Goal: Task Accomplishment & Management: Manage account settings

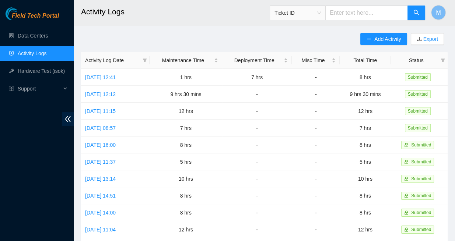
click at [42, 16] on span "Field Tech Portal" at bounding box center [35, 16] width 47 height 7
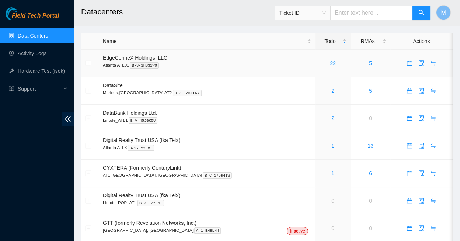
click at [330, 60] on link "22" at bounding box center [333, 63] width 6 height 6
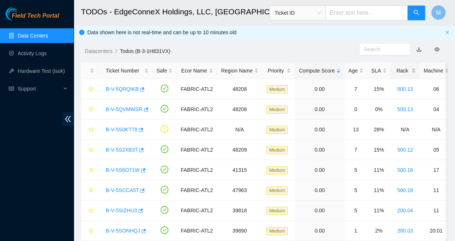
click at [395, 67] on div "Rack" at bounding box center [405, 71] width 21 height 8
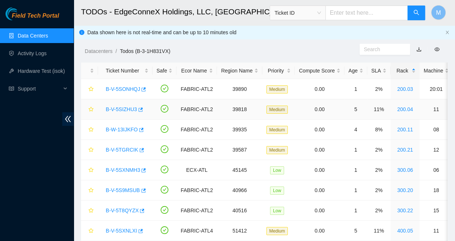
click at [118, 107] on link "B-V-5SIZHU3" at bounding box center [121, 110] width 31 height 6
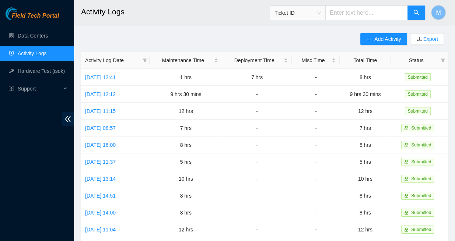
click at [36, 15] on span "Field Tech Portal" at bounding box center [35, 16] width 47 height 7
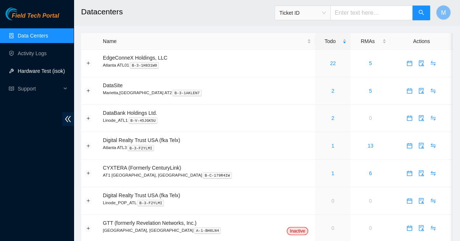
click at [38, 71] on link "Hardware Test (isok)" at bounding box center [41, 71] width 47 height 6
click at [330, 60] on link "22" at bounding box center [333, 63] width 6 height 6
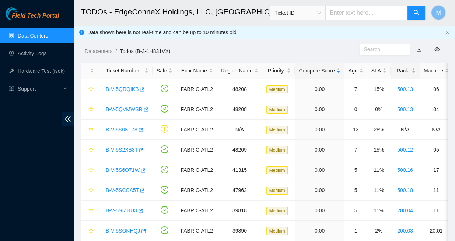
click at [395, 68] on div "Rack" at bounding box center [405, 71] width 21 height 8
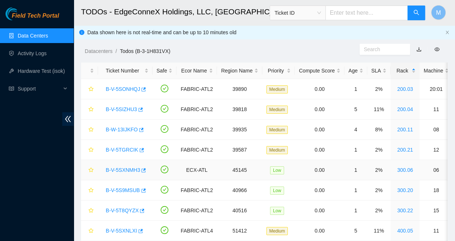
click at [121, 167] on link "B-V-5SXNMH3" at bounding box center [123, 170] width 34 height 6
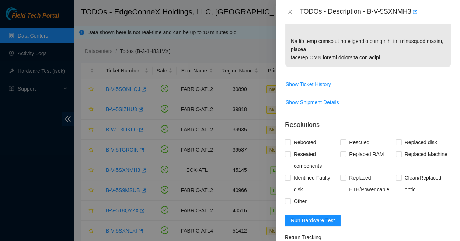
scroll to position [484, 0]
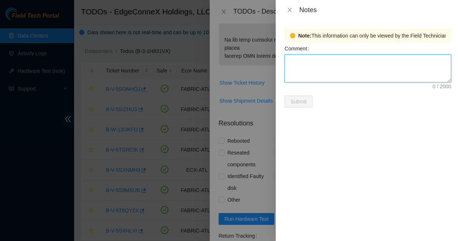
click at [300, 55] on textarea "Comment" at bounding box center [368, 69] width 167 height 28
type textarea "15260FE202F2"
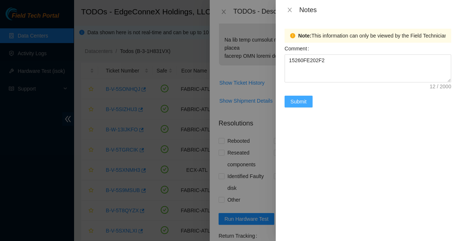
click at [301, 98] on span "Submit" at bounding box center [298, 102] width 16 height 8
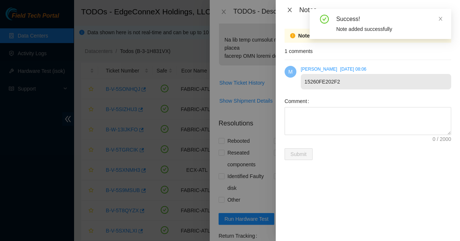
click at [290, 9] on icon "close" at bounding box center [290, 10] width 6 height 6
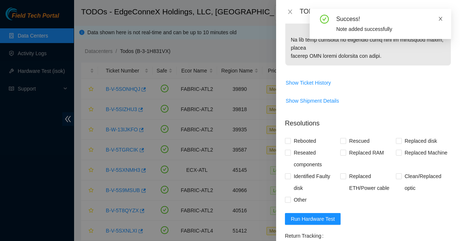
click at [440, 16] on icon "close" at bounding box center [440, 18] width 5 height 5
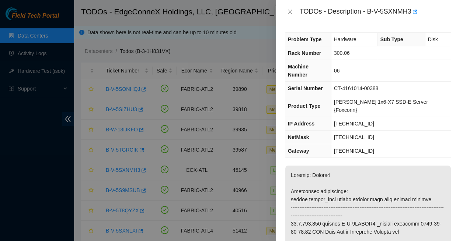
scroll to position [0, 0]
drag, startPoint x: 371, startPoint y: 101, endPoint x: 340, endPoint y: 98, distance: 31.4
click at [340, 117] on td "[TECHNICAL_ID]" at bounding box center [391, 124] width 120 height 14
copy span "[TECHNICAL_ID]"
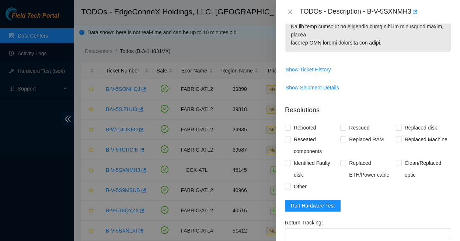
scroll to position [497, 0]
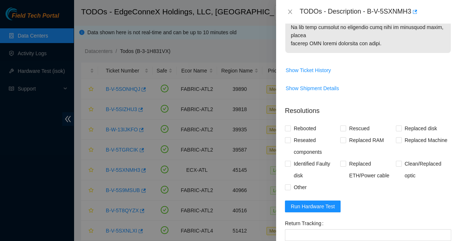
paste textarea "96.7.224.113 : passed: ok"
paste textarea "Replaced faulty HDD S# with new HDD S# Rescued with latest version - IPed the s…"
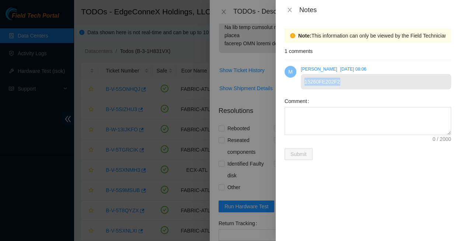
drag, startPoint x: 304, startPoint y: 76, endPoint x: 346, endPoint y: 78, distance: 42.1
click at [346, 78] on div "15260FE202F2" at bounding box center [376, 81] width 150 height 15
copy div "15260FE202F2"
click at [287, 8] on icon "close" at bounding box center [290, 10] width 6 height 6
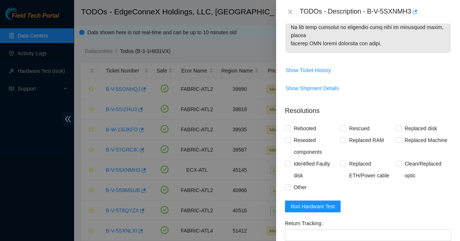
paste textarea "15260FE202F2"
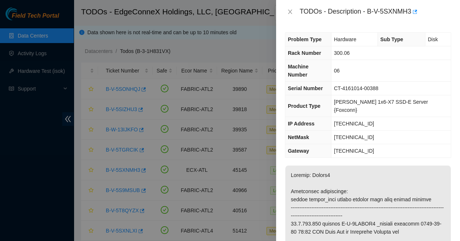
drag, startPoint x: 332, startPoint y: 214, endPoint x: 369, endPoint y: 215, distance: 36.5
copy p "14410F44163A"
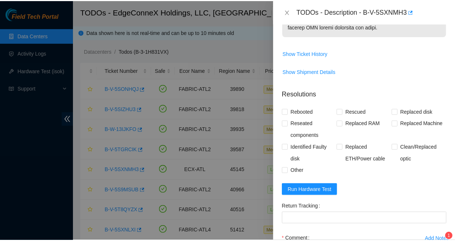
scroll to position [514, 0]
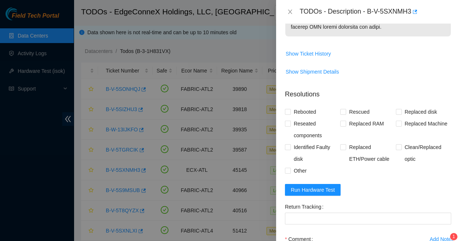
paste textarea "14410F44163A"
type textarea "Replaced faulty HDD S#14410F44163A with new HDD S#15260FE202F2 Rescued with lat…"
click at [291, 106] on span "Rebooted" at bounding box center [305, 112] width 28 height 12
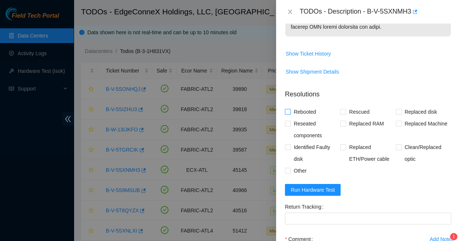
click at [290, 109] on input "Rebooted" at bounding box center [287, 111] width 5 height 5
checkbox input "true"
click at [343, 109] on input "Rescued" at bounding box center [342, 111] width 5 height 5
checkbox input "true"
click at [396, 109] on input "Replaced disk" at bounding box center [398, 111] width 5 height 5
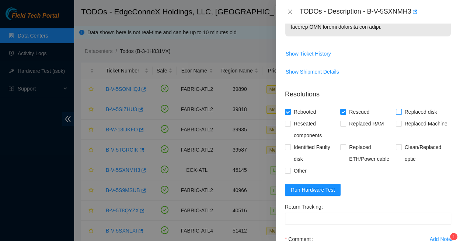
checkbox input "true"
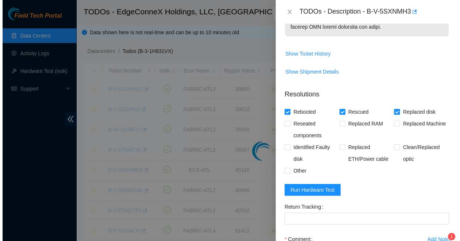
scroll to position [139, 0]
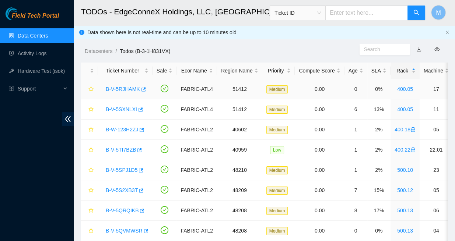
click at [121, 86] on link "B-V-5RJHAMK" at bounding box center [123, 89] width 34 height 6
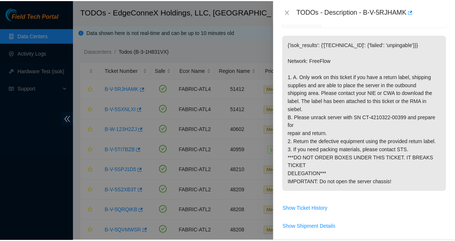
scroll to position [140, 0]
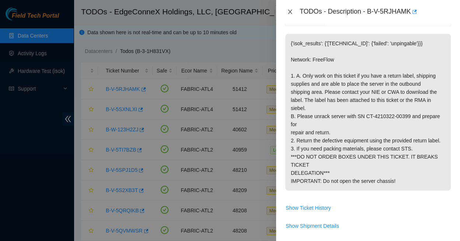
click at [290, 11] on icon "close" at bounding box center [290, 12] width 4 height 4
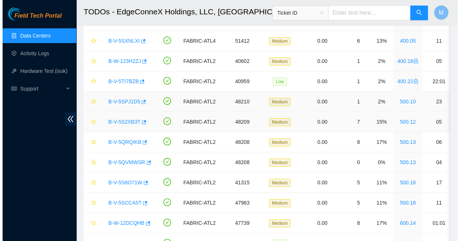
scroll to position [70, 0]
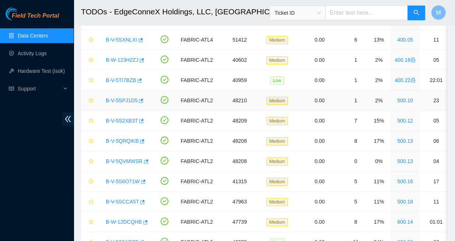
click at [122, 98] on link "B-V-5SPJ1D5" at bounding box center [122, 101] width 32 height 6
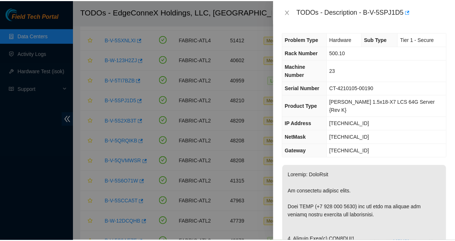
scroll to position [0, 0]
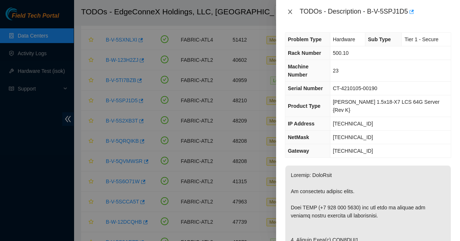
click at [290, 10] on icon "close" at bounding box center [290, 12] width 4 height 4
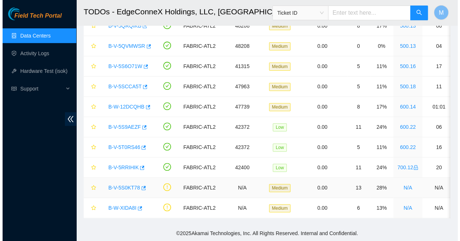
scroll to position [185, 0]
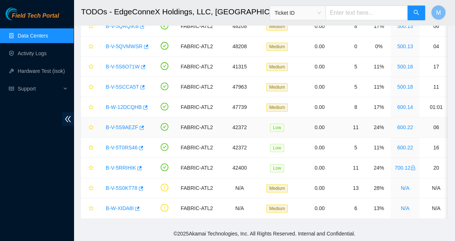
click at [120, 125] on link "B-V-5S9AEZF" at bounding box center [122, 128] width 32 height 6
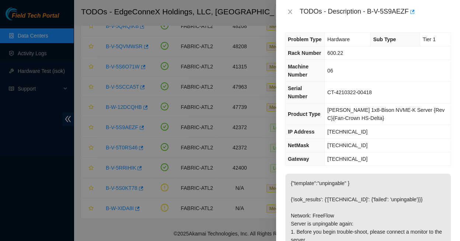
scroll to position [0, 0]
click at [356, 129] on span "23.43.122.137" at bounding box center [347, 132] width 40 height 6
drag, startPoint x: 359, startPoint y: 113, endPoint x: 324, endPoint y: 112, distance: 34.7
click at [324, 125] on td "23.43.122.137" at bounding box center [387, 132] width 126 height 14
copy span "23.43.122.137"
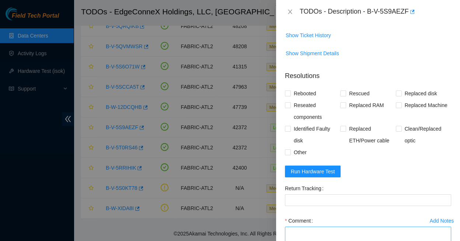
scroll to position [369, 0]
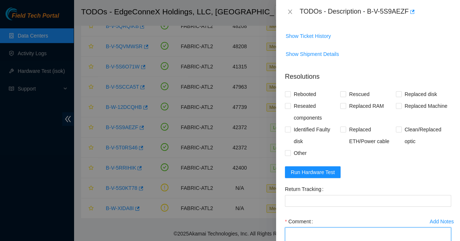
click at [299, 228] on textarea "Comment" at bounding box center [368, 242] width 166 height 28
paste textarea "23.43.122.137 : passed: ok"
click at [285, 228] on textarea "23.43.122.137 : passed: ok" at bounding box center [368, 242] width 166 height 28
paste textarea "Rescued with latest version - IPed the server - Ran isok -"
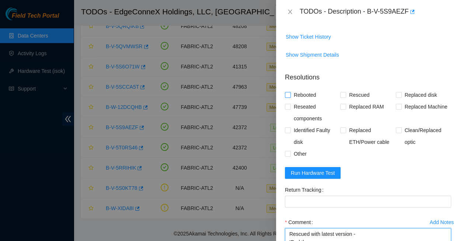
type textarea "Rescued with latest version - IPed the server - Ran isok - 23.43.122.137 : pass…"
click at [290, 92] on input "Rebooted" at bounding box center [287, 94] width 5 height 5
checkbox input "true"
click at [289, 104] on input "Reseated components" at bounding box center [287, 106] width 5 height 5
checkbox input "true"
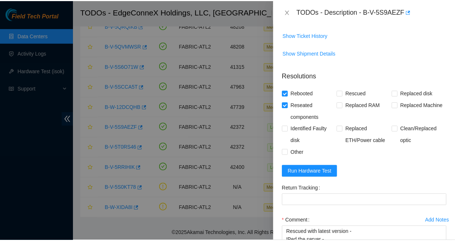
scroll to position [369, 0]
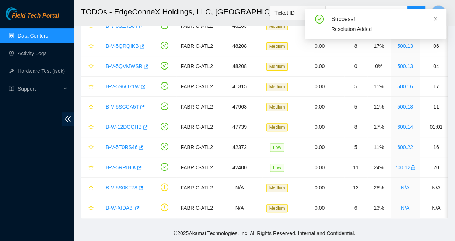
scroll to position [164, 0]
click at [435, 16] on icon "close" at bounding box center [435, 18] width 5 height 5
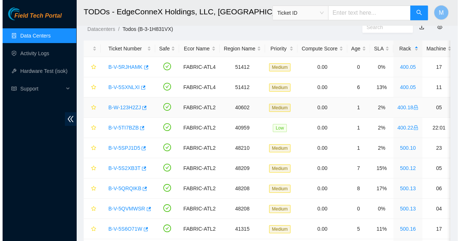
scroll to position [21, 0]
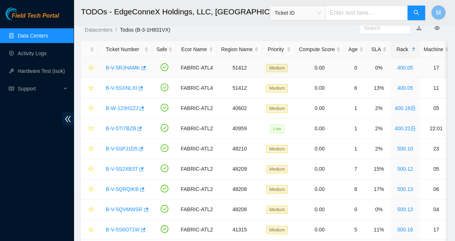
click at [125, 65] on link "B-V-5RJHAMK" at bounding box center [123, 68] width 34 height 6
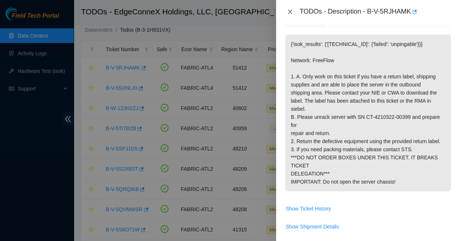
click at [290, 10] on icon "close" at bounding box center [290, 12] width 4 height 4
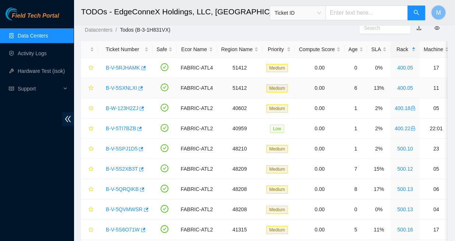
click at [123, 85] on link "B-V-5SXNLXI" at bounding box center [121, 88] width 31 height 6
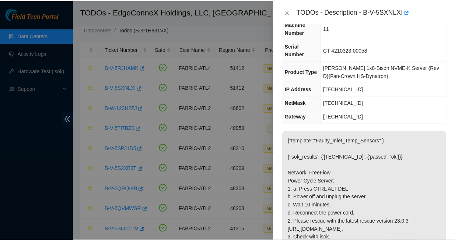
scroll to position [7, 0]
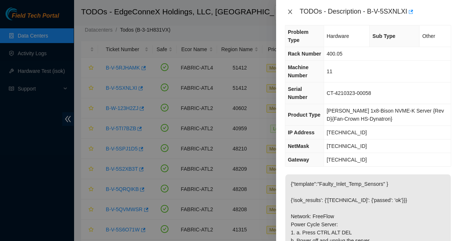
click at [290, 9] on icon "close" at bounding box center [290, 12] width 6 height 6
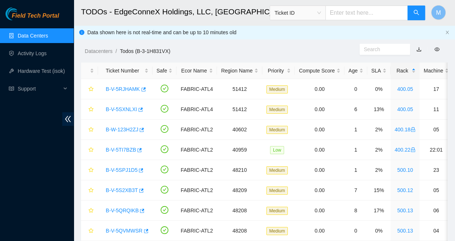
scroll to position [0, 0]
click at [39, 15] on span "Field Tech Portal" at bounding box center [35, 16] width 47 height 7
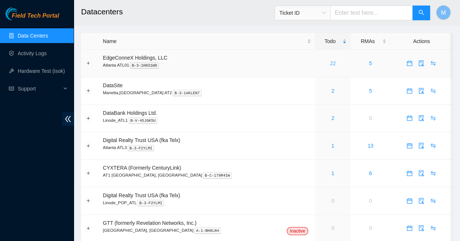
click at [330, 60] on link "22" at bounding box center [333, 63] width 6 height 6
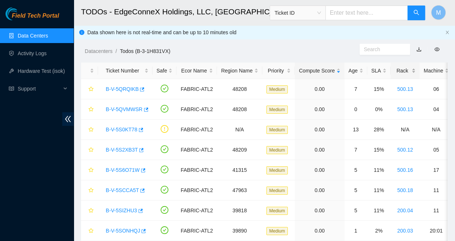
click at [395, 68] on div "Rack" at bounding box center [405, 71] width 21 height 8
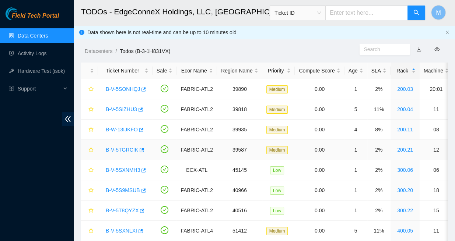
click at [123, 147] on link "B-V-5TGRCIK" at bounding box center [122, 150] width 32 height 6
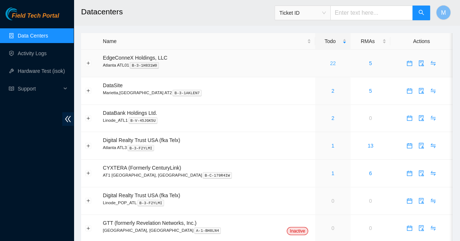
click at [330, 60] on link "22" at bounding box center [333, 63] width 6 height 6
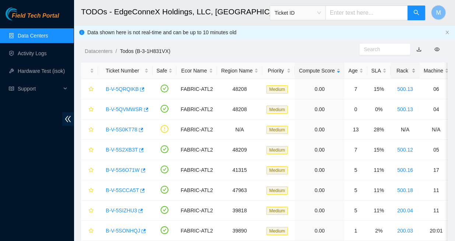
click at [395, 68] on div "Rack" at bounding box center [405, 71] width 21 height 8
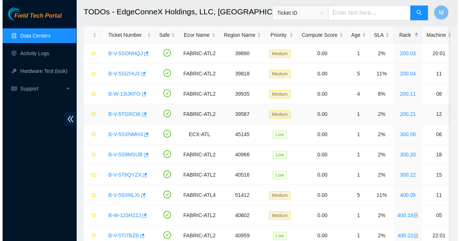
scroll to position [37, 0]
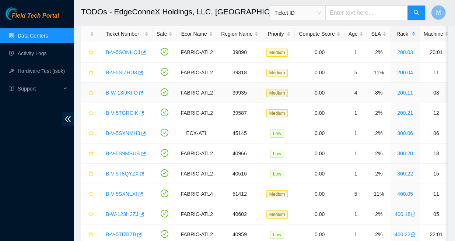
click at [122, 90] on link "B-W-13IJKFO" at bounding box center [122, 93] width 32 height 6
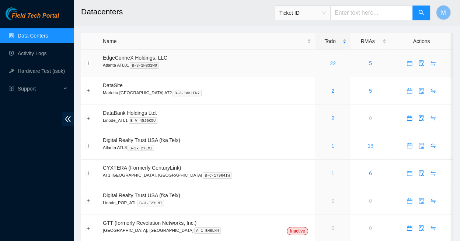
click at [330, 60] on link "22" at bounding box center [333, 63] width 6 height 6
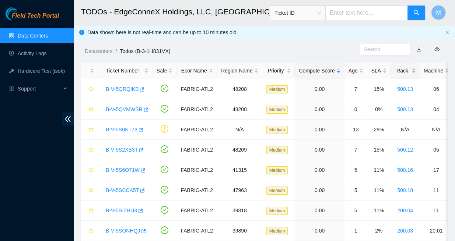
click at [395, 68] on div "Rack" at bounding box center [405, 71] width 21 height 8
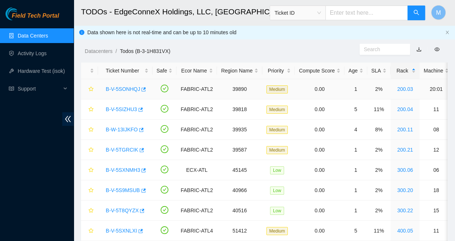
click at [121, 86] on link "B-V-5SONHQJ" at bounding box center [123, 89] width 34 height 6
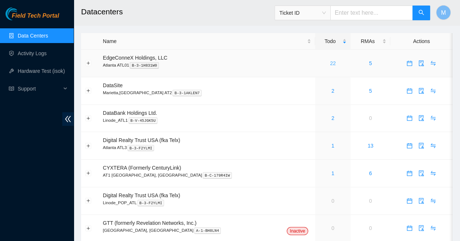
click at [330, 60] on link "22" at bounding box center [333, 63] width 6 height 6
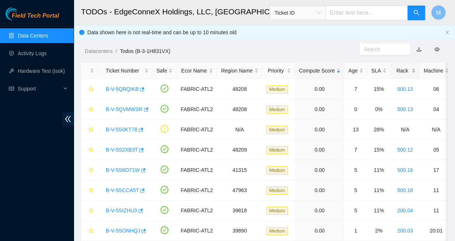
click at [395, 67] on div "Rack" at bounding box center [405, 71] width 21 height 8
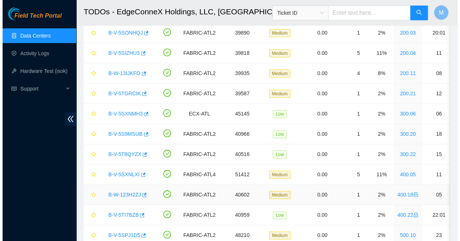
scroll to position [57, 0]
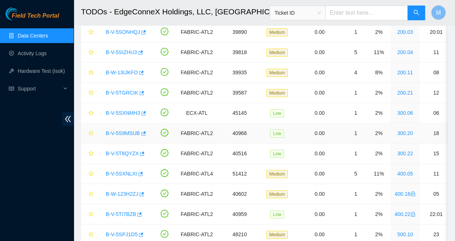
click at [126, 130] on link "B-V-5S9MSUB" at bounding box center [123, 133] width 34 height 6
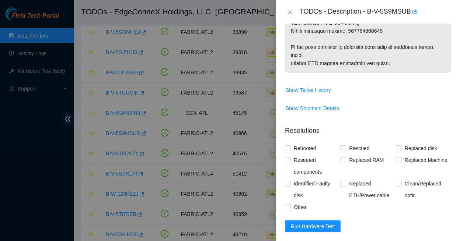
scroll to position [517, 0]
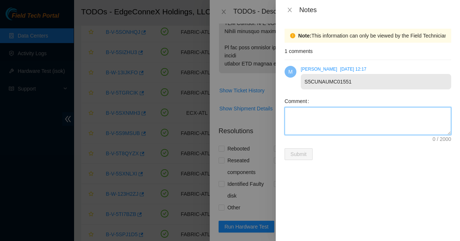
click at [319, 109] on textarea "Comment" at bounding box center [368, 121] width 167 height 28
type textarea "S61ENE0N804530"
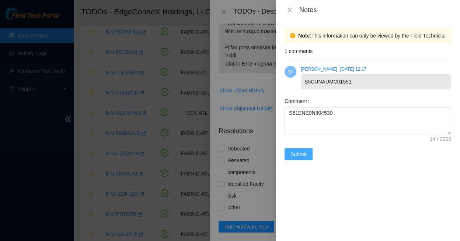
click at [302, 150] on span "Submit" at bounding box center [298, 154] width 16 height 8
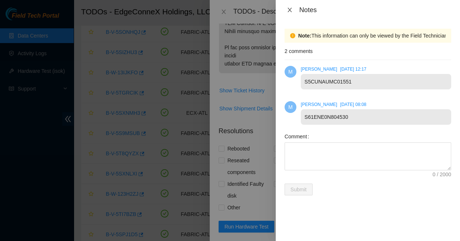
click at [290, 8] on icon "close" at bounding box center [290, 10] width 6 height 6
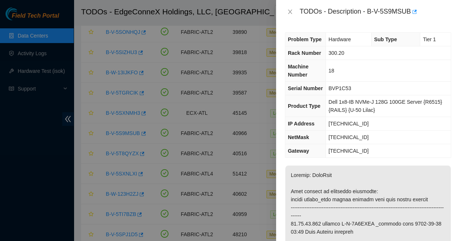
scroll to position [0, 0]
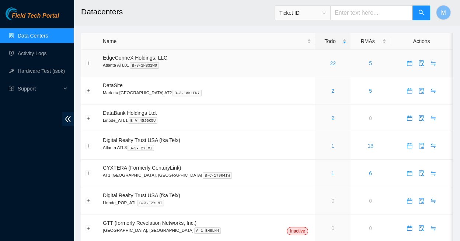
click at [330, 60] on link "22" at bounding box center [333, 63] width 6 height 6
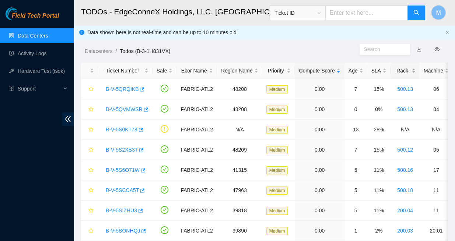
click at [395, 68] on div "Rack" at bounding box center [405, 71] width 21 height 8
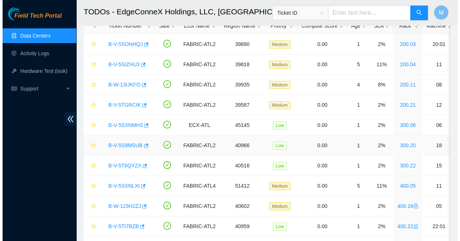
scroll to position [49, 0]
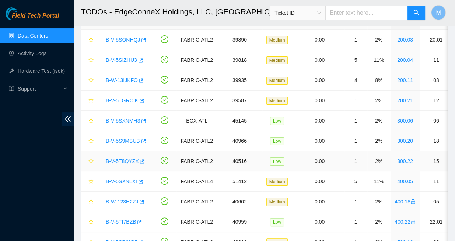
click at [121, 159] on link "B-V-5T8QYZX" at bounding box center [122, 162] width 33 height 6
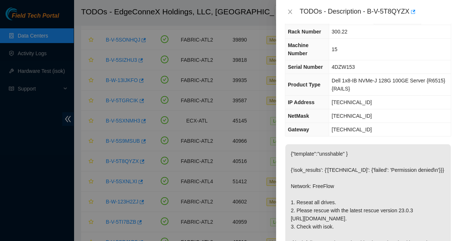
scroll to position [12, 0]
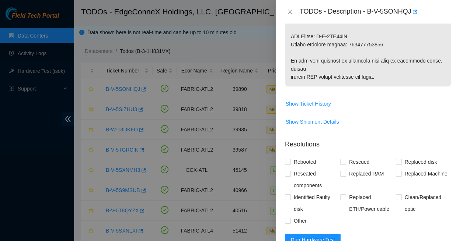
scroll to position [544, 0]
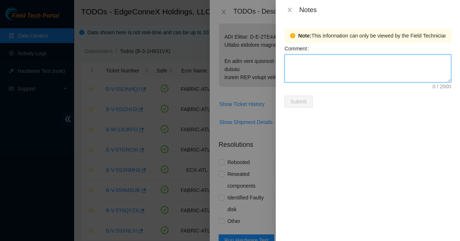
click at [289, 56] on textarea "Comment" at bounding box center [368, 69] width 167 height 28
click at [290, 58] on textarea "Comment" at bounding box center [368, 69] width 167 height 28
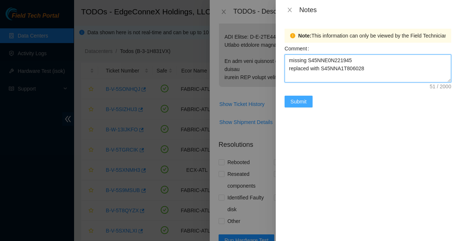
type textarea "missing S45NNE0N221945 replaced with S45NNA1T806028"
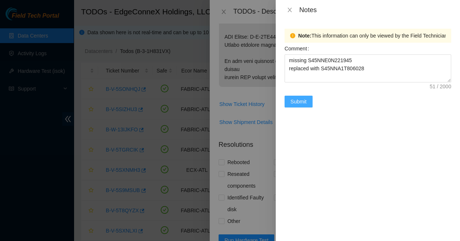
click at [295, 98] on span "Submit" at bounding box center [298, 102] width 16 height 8
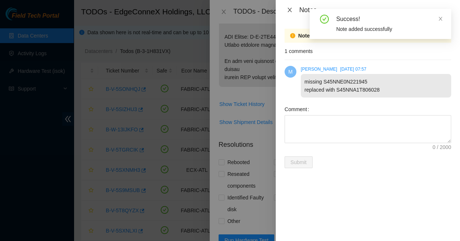
click at [290, 9] on icon "close" at bounding box center [290, 10] width 6 height 6
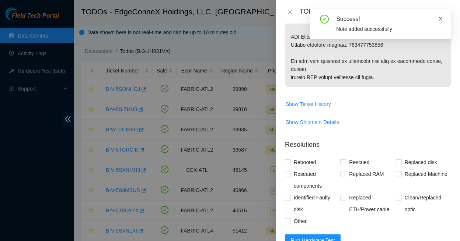
click at [442, 17] on icon "close" at bounding box center [440, 18] width 5 height 5
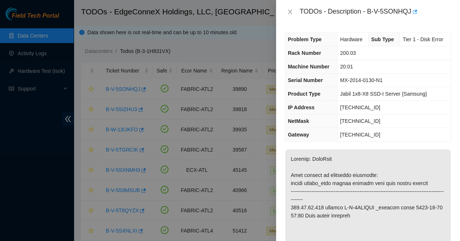
scroll to position [0, 0]
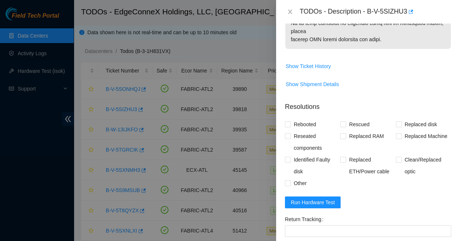
scroll to position [476, 0]
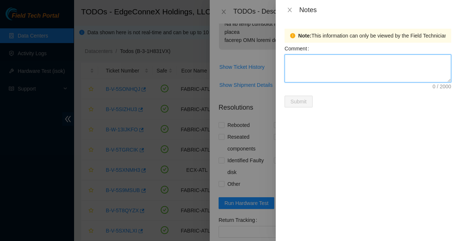
click at [304, 62] on textarea "Comment" at bounding box center [368, 69] width 167 height 28
type textarea "Y9QXKAEFFJKA"
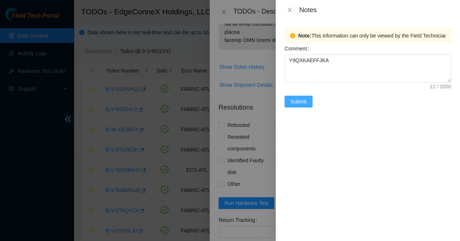
click at [300, 98] on span "Submit" at bounding box center [298, 102] width 16 height 8
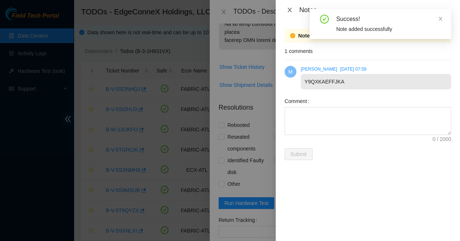
click at [291, 8] on icon "close" at bounding box center [290, 10] width 6 height 6
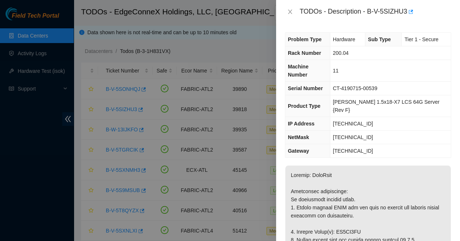
scroll to position [0, 0]
drag, startPoint x: 369, startPoint y: 99, endPoint x: 337, endPoint y: 98, distance: 32.1
click at [337, 117] on td "[TECHNICAL_ID]" at bounding box center [390, 124] width 121 height 14
copy span "[TECHNICAL_ID]"
click at [330, 137] on div "Problem Type Hardware Sub Type Tier 1 - Secure Rack Number 200.04 Machine Numbe…" at bounding box center [368, 133] width 184 height 218
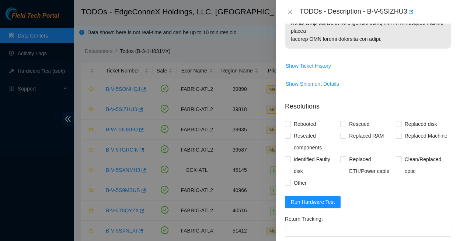
scroll to position [477, 0]
paste textarea "23.42.149.14 : passed: ok"
paste textarea "Replaced faulty HDD S# with new HDD S# Rescued with latest version - IPed the s…"
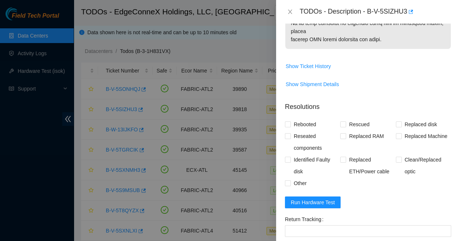
scroll to position [0, 0]
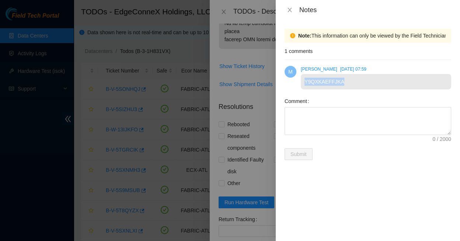
drag, startPoint x: 303, startPoint y: 76, endPoint x: 342, endPoint y: 74, distance: 38.8
click at [342, 74] on div "Y9QXKAEFFJKA" at bounding box center [376, 81] width 150 height 15
copy div "Y9QXKAEFFJKA"
click at [290, 10] on icon "close" at bounding box center [290, 10] width 4 height 4
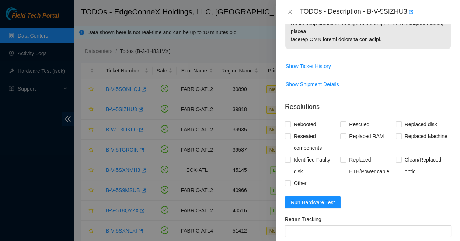
paste textarea "Y9QXKAEFFJKA"
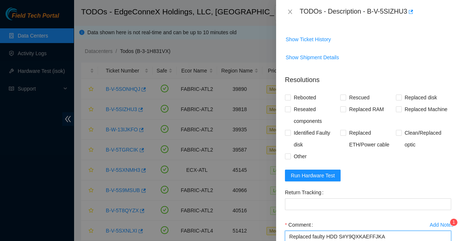
scroll to position [496, 0]
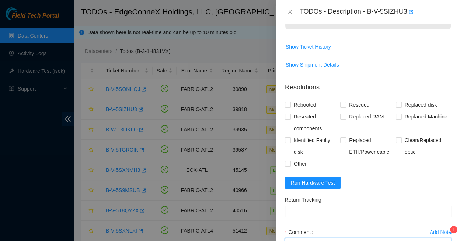
drag, startPoint x: 337, startPoint y: 160, endPoint x: 373, endPoint y: 162, distance: 35.4
paste textarea "Y9QXKAEFFJKA"
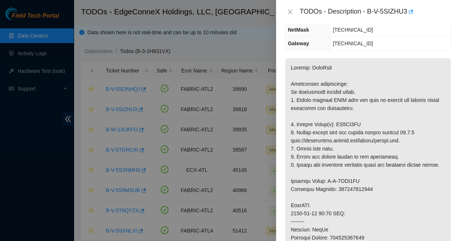
scroll to position [101, 0]
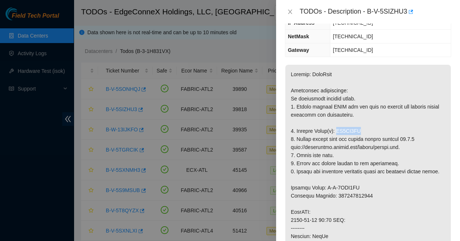
drag, startPoint x: 332, startPoint y: 93, endPoint x: 328, endPoint y: 78, distance: 15.2
click at [353, 91] on p at bounding box center [368, 245] width 166 height 360
copy p "ZC1AN5KN"
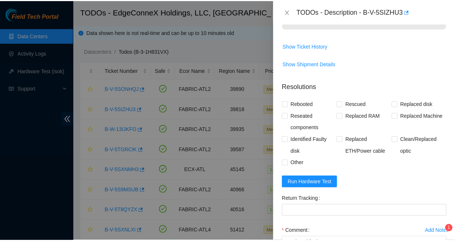
scroll to position [496, 0]
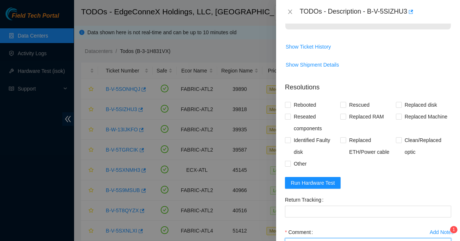
paste textarea "ZC1AN5KN"
type textarea "Replaced faulty HDD S#ZC1AN5KN with new HDD S#Y9QXKAEFFJKA Rescued with latest …"
click at [289, 102] on input "Rebooted" at bounding box center [287, 104] width 5 height 5
checkbox input "true"
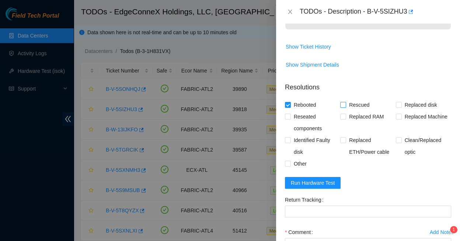
click at [343, 102] on input "Rescued" at bounding box center [342, 104] width 5 height 5
checkbox input "true"
click at [396, 102] on input "Replaced disk" at bounding box center [398, 104] width 5 height 5
checkbox input "true"
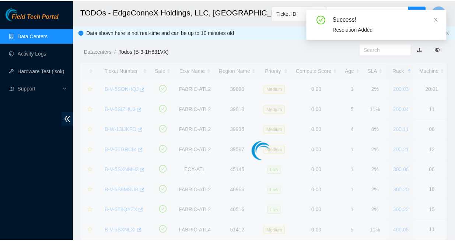
scroll to position [139, 0]
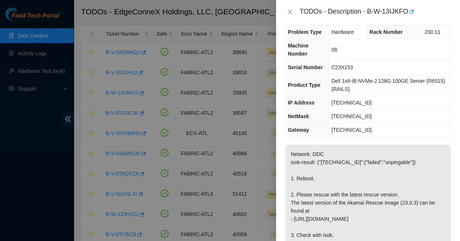
scroll to position [1, 0]
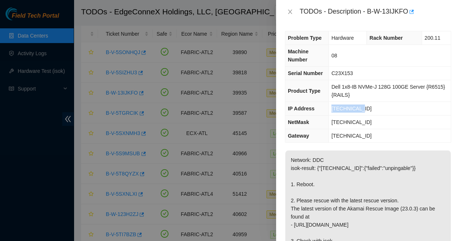
drag, startPoint x: 355, startPoint y: 101, endPoint x: 328, endPoint y: 99, distance: 27.3
click at [329, 102] on td "[TECHNICAL_ID]" at bounding box center [390, 109] width 122 height 14
copy span "[TECHNICAL_ID]"
click at [397, 155] on p "Network: DDC isok-result: {"[TECHNICAL_ID]":{"failed":"unpingable"}} 1. Reboot.…" at bounding box center [368, 217] width 166 height 133
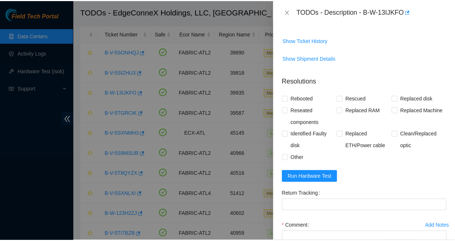
scroll to position [255, 0]
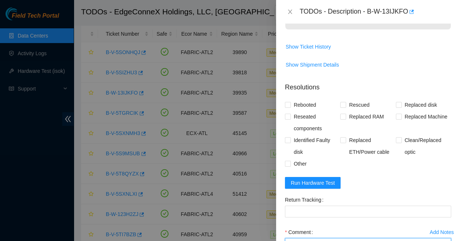
paste textarea "[TECHNICAL_ID] : passed: ok"
type textarea "[TECHNICAL_ID] : passed: ok"
click at [290, 102] on span at bounding box center [288, 105] width 6 height 6
click at [290, 102] on input "Rebooted" at bounding box center [287, 104] width 5 height 5
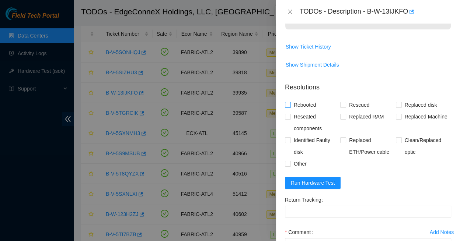
checkbox input "true"
paste textarea "-Rebooted Ran isok"
type textarea "-Rebooted Ran isok - [TECHNICAL_ID] : passed: ok"
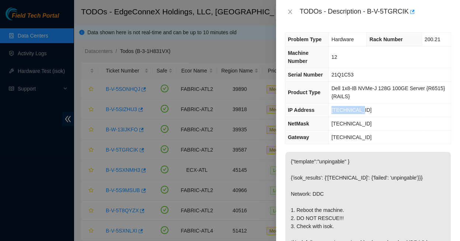
drag, startPoint x: 356, startPoint y: 101, endPoint x: 327, endPoint y: 102, distance: 29.1
click at [329, 104] on td "[TECHNICAL_ID]" at bounding box center [390, 111] width 122 height 14
copy span "[TECHNICAL_ID]"
click at [388, 176] on p "{"template":"unpingable" } {'isok_results': {'23.59.89.79': {'failed': 'unpinga…" at bounding box center [368, 210] width 166 height 116
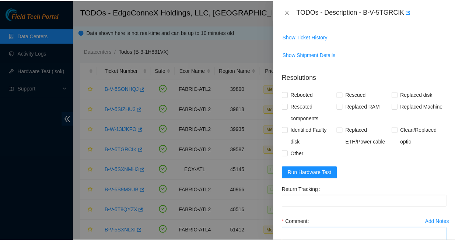
scroll to position [249, 0]
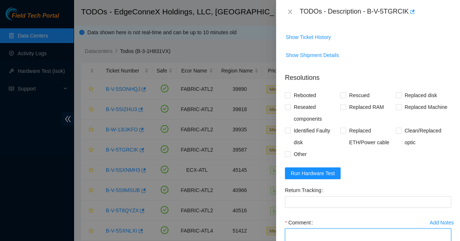
click at [293, 229] on textarea "Comment" at bounding box center [368, 243] width 166 height 28
paste textarea "23.59.89.79 : passed: ok"
type textarea "23.59.89.79 : passed: ok"
click at [291, 90] on span "Rebooted" at bounding box center [305, 96] width 28 height 12
click at [290, 93] on input "Rebooted" at bounding box center [287, 95] width 5 height 5
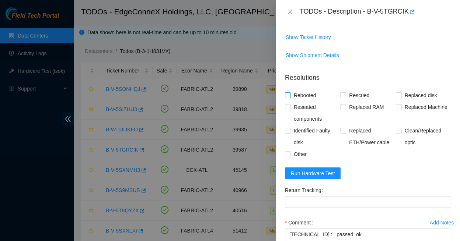
checkbox input "true"
click at [287, 229] on textarea "23.59.89.79 : passed: ok" at bounding box center [368, 243] width 166 height 28
paste textarea "-Rebooted Ran isok"
type textarea "-Rebooted Ran isok - 23.59.89.79 : passed: ok"
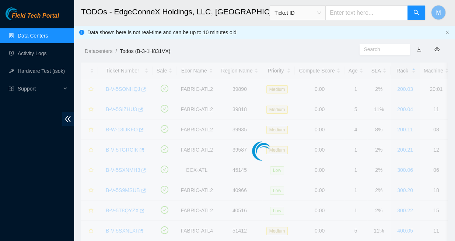
scroll to position [139, 0]
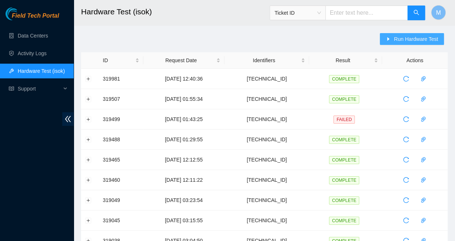
click at [416, 39] on span "Run Hardware Test" at bounding box center [416, 39] width 44 height 8
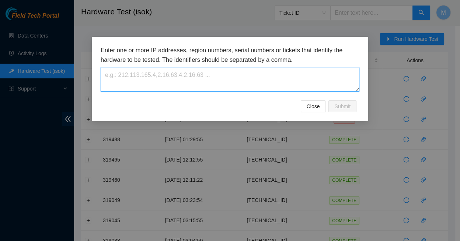
click at [161, 70] on textarea at bounding box center [230, 80] width 259 height 24
paste textarea "[TECHNICAL_ID]"
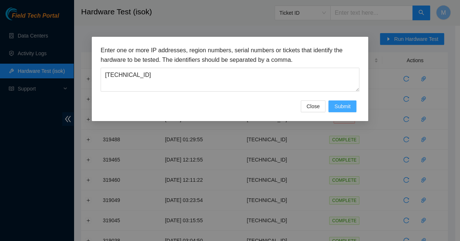
click at [344, 102] on span "Submit" at bounding box center [342, 106] width 16 height 8
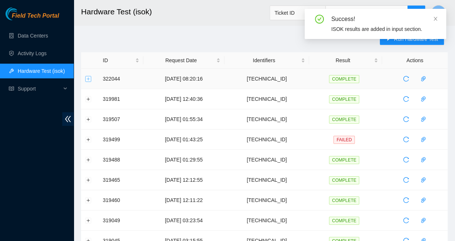
click at [88, 76] on button "Expand row" at bounding box center [89, 79] width 6 height 6
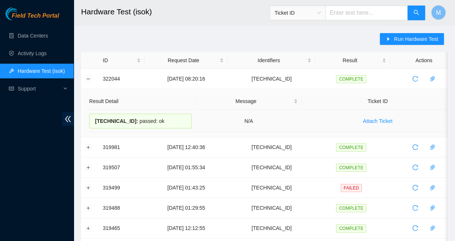
drag, startPoint x: 152, startPoint y: 118, endPoint x: 118, endPoint y: 114, distance: 33.8
click at [118, 114] on div "23.59.89.79 : passed: ok" at bounding box center [140, 121] width 102 height 15
copy div "23.59.89.79 : passed: ok"
click at [88, 79] on button "Collapse row" at bounding box center [89, 79] width 6 height 6
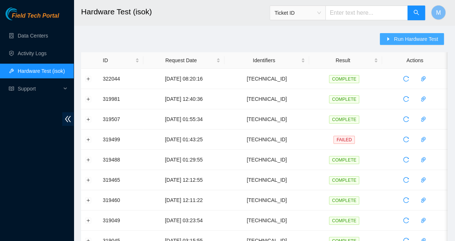
click at [410, 41] on span "Run Hardware Test" at bounding box center [416, 39] width 44 height 8
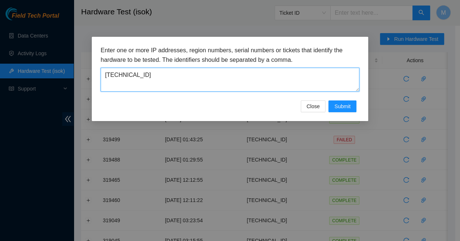
drag, startPoint x: 135, startPoint y: 72, endPoint x: 102, endPoint y: 69, distance: 32.9
click at [102, 69] on textarea "[TECHNICAL_ID]" at bounding box center [230, 80] width 259 height 24
paste textarea "[TECHNICAL_ID]"
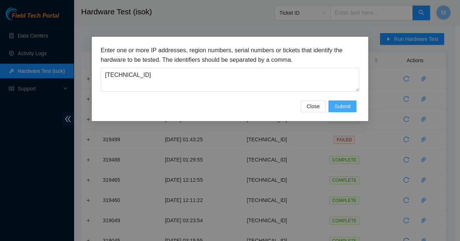
click at [343, 102] on span "Submit" at bounding box center [342, 106] width 16 height 8
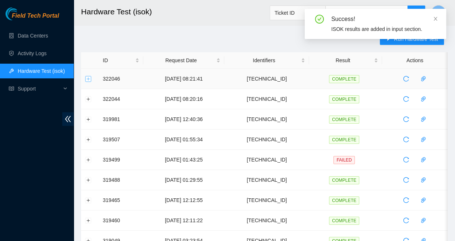
click at [89, 76] on button "Expand row" at bounding box center [89, 79] width 6 height 6
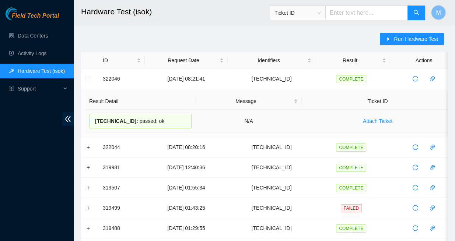
drag, startPoint x: 152, startPoint y: 118, endPoint x: 93, endPoint y: 118, distance: 59.0
click at [93, 118] on div "96.6.175.75 : passed: ok" at bounding box center [140, 121] width 102 height 15
copy div "96.6.175.75 : passed: ok"
click at [88, 78] on button "Collapse row" at bounding box center [89, 79] width 6 height 6
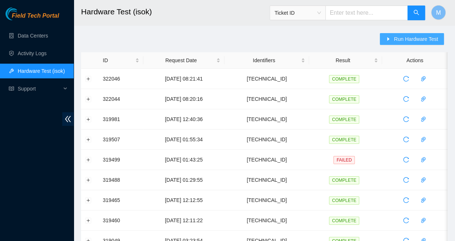
click at [409, 38] on span "Run Hardware Test" at bounding box center [416, 39] width 44 height 8
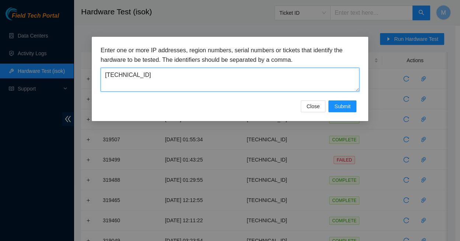
drag, startPoint x: 133, startPoint y: 71, endPoint x: 99, endPoint y: 70, distance: 34.7
click at [99, 70] on div "Enter one or more IP addresses, region numbers, serial numbers or tickets that …" at bounding box center [230, 79] width 276 height 84
paste textarea "[TECHNICAL_ID]"
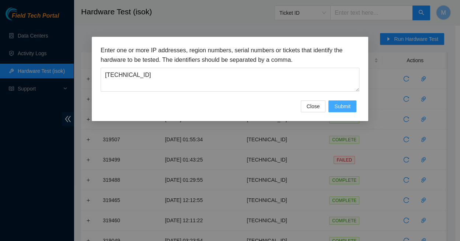
click at [346, 102] on span "Submit" at bounding box center [342, 106] width 16 height 8
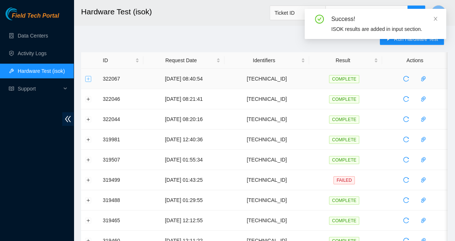
click at [88, 76] on button "Expand row" at bounding box center [89, 79] width 6 height 6
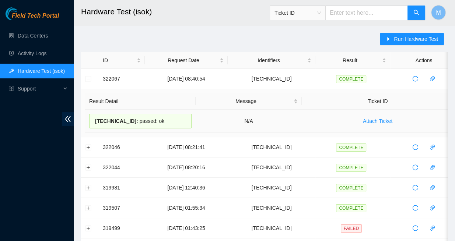
drag, startPoint x: 152, startPoint y: 120, endPoint x: 90, endPoint y: 115, distance: 62.1
click at [90, 115] on div "23.42.149.14 : passed: ok" at bounding box center [140, 121] width 102 height 15
copy div "23.42.149.14 : passed: ok"
click at [88, 78] on button "Collapse row" at bounding box center [89, 79] width 6 height 6
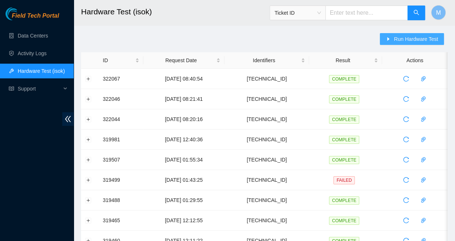
click at [410, 37] on span "Run Hardware Test" at bounding box center [416, 39] width 44 height 8
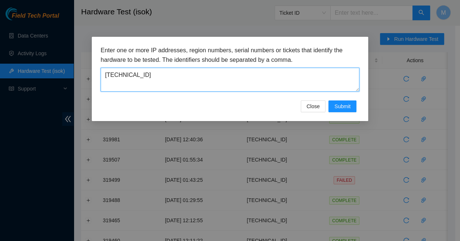
drag, startPoint x: 136, startPoint y: 70, endPoint x: 74, endPoint y: 46, distance: 66.6
click at [96, 70] on div "Enter one or more IP addresses, region numbers, serial numbers or tickets that …" at bounding box center [230, 79] width 276 height 84
paste textarea "[TECHNICAL_ID]"
type textarea "[TECHNICAL_ID]"
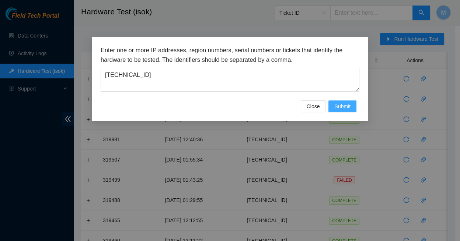
click at [345, 102] on span "Submit" at bounding box center [342, 106] width 16 height 8
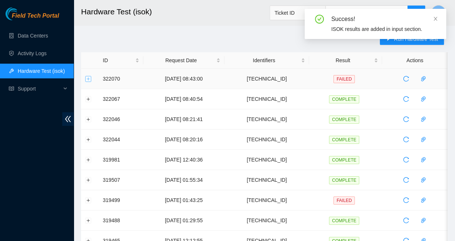
click at [88, 77] on button "Expand row" at bounding box center [89, 79] width 6 height 6
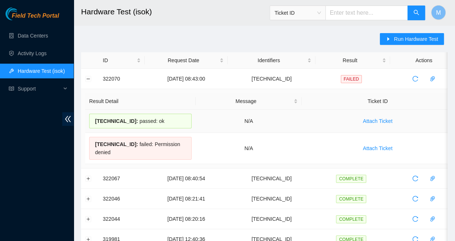
drag, startPoint x: 157, startPoint y: 118, endPoint x: 93, endPoint y: 118, distance: 64.1
click at [93, 118] on div "104.97.77.171 : passed: ok" at bounding box center [140, 121] width 102 height 15
copy div "104.97.77.171 : passed: ok"
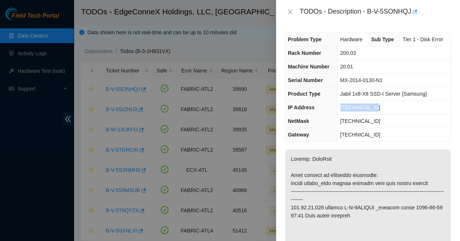
drag, startPoint x: 338, startPoint y: 101, endPoint x: 378, endPoint y: 100, distance: 39.8
click at [378, 101] on td "[TECHNICAL_ID]" at bounding box center [394, 108] width 114 height 14
copy span "[TECHNICAL_ID]"
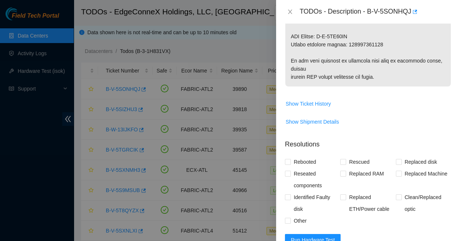
scroll to position [544, 0]
paste textarea "104.97.77.171 : passed: ok"
paste textarea "Replaced faulty HDD S# with new HDD S# Rescued with latest version - IPed the s…"
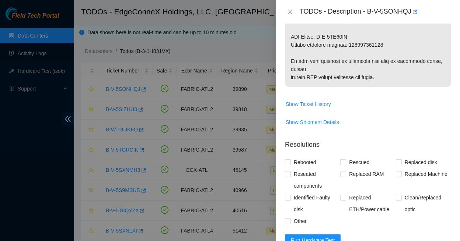
scroll to position [0, 0]
type textarea "Replaced faulty HDD S# with new HDD S# Rescued with latest version - IPed the s…"
click at [289, 160] on input "Rebooted" at bounding box center [287, 162] width 5 height 5
checkbox input "true"
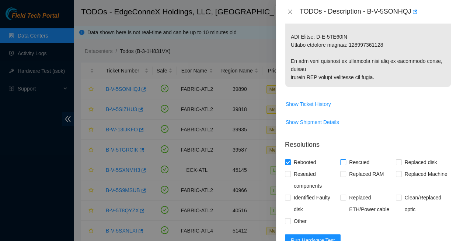
click at [342, 160] on input "Rescued" at bounding box center [342, 162] width 5 height 5
checkbox input "true"
click at [397, 160] on input "Replaced disk" at bounding box center [398, 162] width 5 height 5
checkbox input "true"
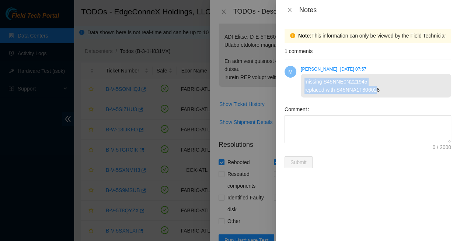
drag, startPoint x: 302, startPoint y: 74, endPoint x: 368, endPoint y: 83, distance: 66.3
click at [368, 83] on div "missing S45NNE0N221945 replaced with S45NNA1T806028" at bounding box center [376, 86] width 150 height 24
copy div "missing S45NNE0N221945 replaced with S45NNA1T80602"
click at [290, 9] on icon "close" at bounding box center [290, 10] width 6 height 6
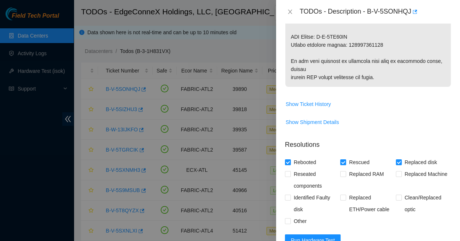
paste textarea "missing S45NNE0N221945 replaced with S45NNA1T80602"
drag, startPoint x: 316, startPoint y: 187, endPoint x: 289, endPoint y: 185, distance: 26.6
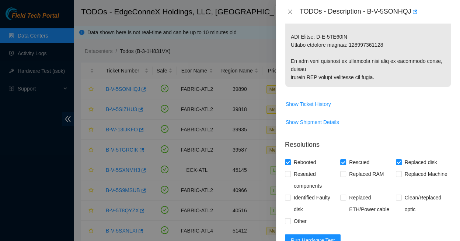
drag, startPoint x: 325, startPoint y: 191, endPoint x: 287, endPoint y: 192, distance: 37.6
paste textarea "with new HDD S#"
drag, startPoint x: 325, startPoint y: 194, endPoint x: 284, endPoint y: 192, distance: 41.3
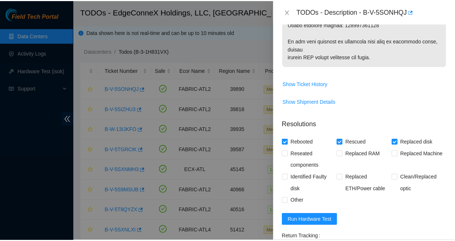
scroll to position [564, 0]
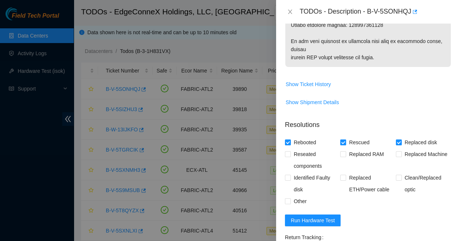
type textarea "Replaced faulty HDD S#missing S45NNE0N221945 with new HDD S# S45NNA1T80602 Resc…"
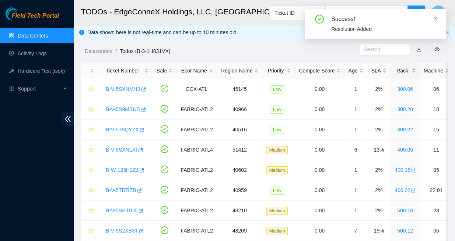
click at [30, 36] on link "Data Centers" at bounding box center [33, 36] width 30 height 6
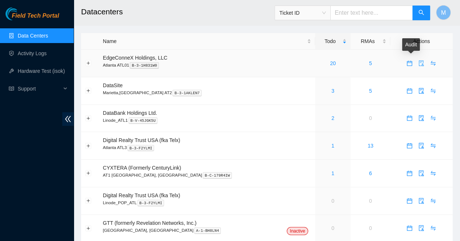
click at [418, 60] on icon "audit" at bounding box center [421, 63] width 6 height 6
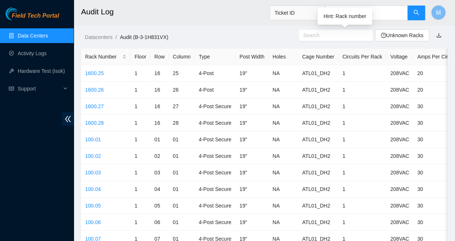
click at [341, 35] on input "text" at bounding box center [333, 35] width 60 height 8
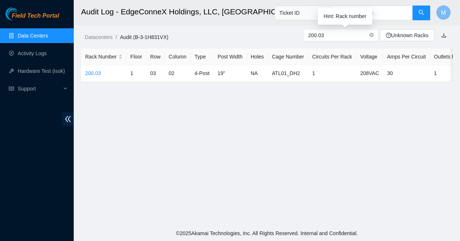
type input "200.03"
click at [94, 70] on link "200.03" at bounding box center [93, 73] width 16 height 6
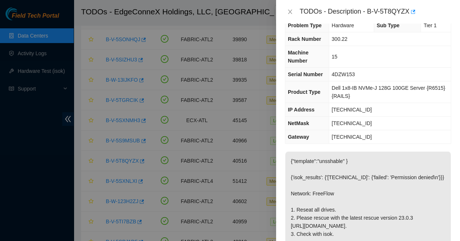
scroll to position [17, 0]
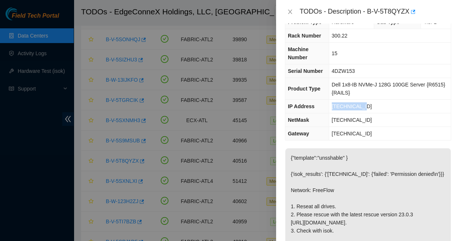
drag, startPoint x: 358, startPoint y: 96, endPoint x: 327, endPoint y: 94, distance: 31.0
click at [329, 100] on td "[TECHNICAL_ID]" at bounding box center [390, 107] width 122 height 14
copy span "[TECHNICAL_ID]"
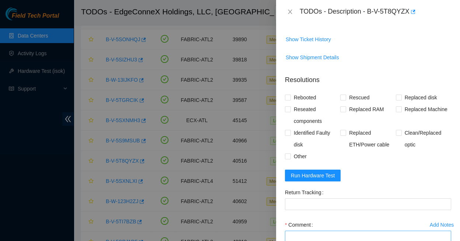
scroll to position [268, 0]
paste textarea "[TECHNICAL_ID] : passed: ok"
paste textarea "Rescued with latest version - IPed the server - Ran isok -"
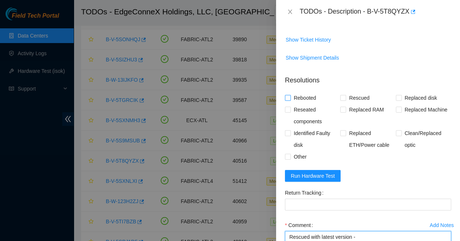
type textarea "Rescued with latest version - IPed the server - Ran isok - [TECHNICAL_ID] : pas…"
click at [289, 95] on input "Rebooted" at bounding box center [287, 97] width 5 height 5
checkbox input "true"
click at [341, 95] on input "Rescued" at bounding box center [342, 97] width 5 height 5
checkbox input "true"
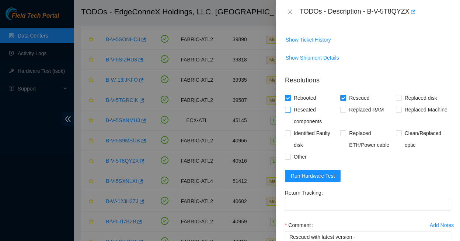
click at [289, 107] on input "Reseated components" at bounding box center [287, 109] width 5 height 5
checkbox input "true"
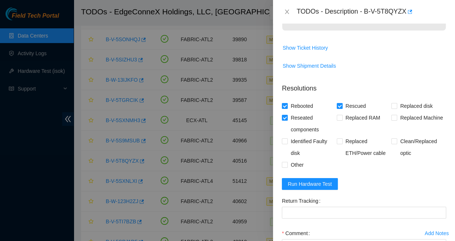
scroll to position [139, 0]
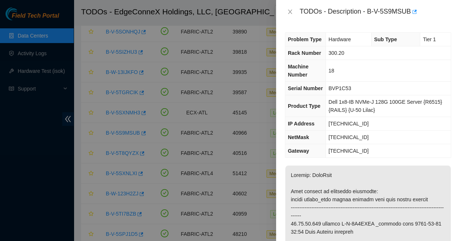
click at [359, 117] on td "[TECHNICAL_ID]" at bounding box center [388, 124] width 125 height 14
drag, startPoint x: 353, startPoint y: 120, endPoint x: 322, endPoint y: 119, distance: 31.3
click at [326, 119] on td "[TECHNICAL_ID]" at bounding box center [388, 124] width 125 height 14
copy span "[TECHNICAL_ID]"
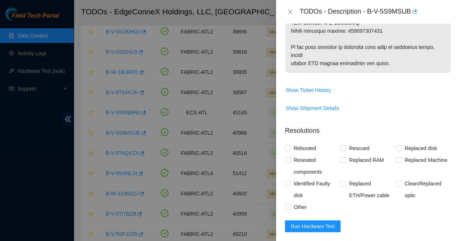
scroll to position [517, 0]
paste textarea "[TECHNICAL_ID] : passed: ok"
paste textarea "Replaced faulty HDD S# with new HDD S# Rescued with latest version - IPed the s…"
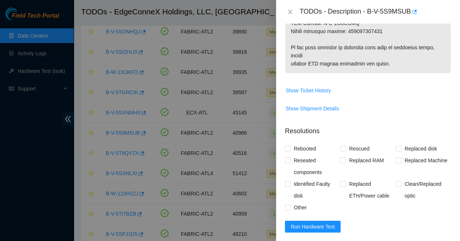
scroll to position [0, 0]
click at [449, 213] on div "Problem Type Hardware Sub Type Tier 1 Rack Number 300.20 Machine Number 18 Seri…" at bounding box center [368, 133] width 184 height 218
type textarea "Replaced faulty HDD S# with new HDD S# Rescued with latest version - IPed the s…"
click at [289, 146] on input "Rebooted" at bounding box center [287, 148] width 5 height 5
checkbox input "true"
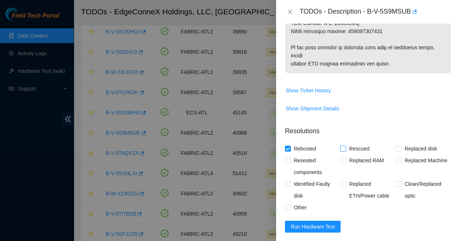
click at [341, 146] on input "Rescued" at bounding box center [342, 148] width 5 height 5
checkbox input "true"
click at [396, 146] on input "Replaced disk" at bounding box center [398, 148] width 5 height 5
checkbox input "true"
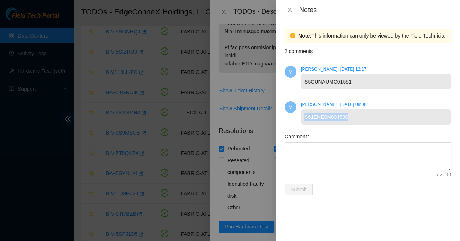
drag, startPoint x: 304, startPoint y: 109, endPoint x: 344, endPoint y: 108, distance: 40.2
click at [344, 109] on div "S61ENE0N804530" at bounding box center [376, 116] width 150 height 15
click at [290, 7] on icon "close" at bounding box center [290, 10] width 6 height 6
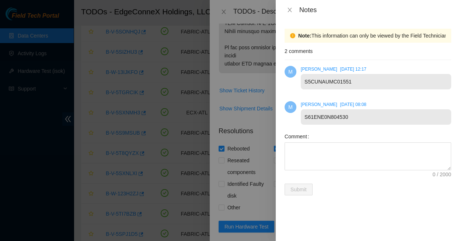
drag, startPoint x: 302, startPoint y: 108, endPoint x: 316, endPoint y: 108, distance: 14.0
click at [302, 109] on div "S61ENE0N804530" at bounding box center [376, 116] width 150 height 15
drag, startPoint x: 316, startPoint y: 108, endPoint x: 335, endPoint y: 105, distance: 19.3
click at [335, 109] on div "S61ENE0N804530" at bounding box center [376, 116] width 150 height 15
copy div "S61ENE0N804530"
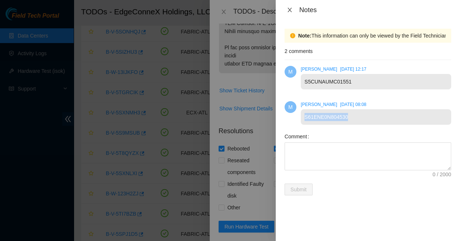
click at [289, 10] on icon "close" at bounding box center [290, 10] width 6 height 6
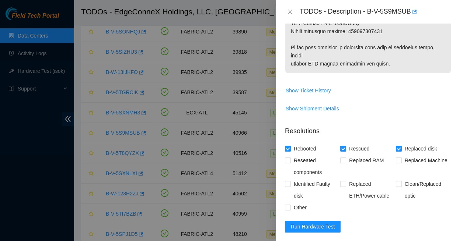
paste textarea "S61ENE0N804530"
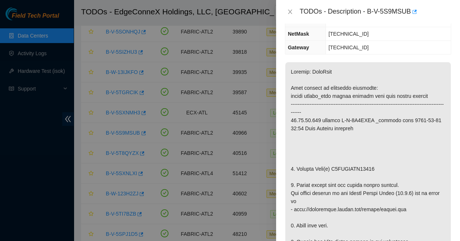
scroll to position [113, 0]
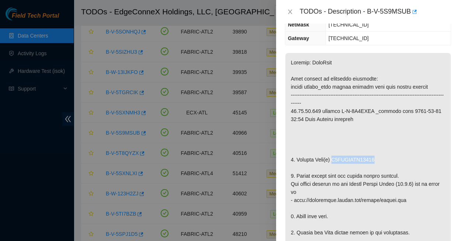
drag, startPoint x: 329, startPoint y: 134, endPoint x: 370, endPoint y: 135, distance: 40.9
copy p "S5CUNAUMC01551"
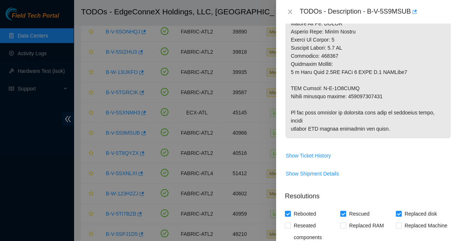
scroll to position [499, 0]
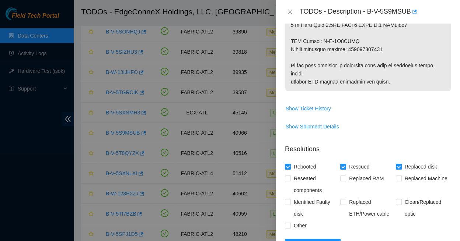
paste textarea "S5CUNAUMC01551"
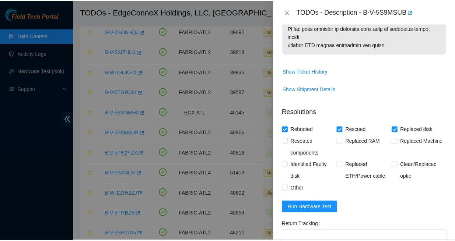
scroll to position [536, 0]
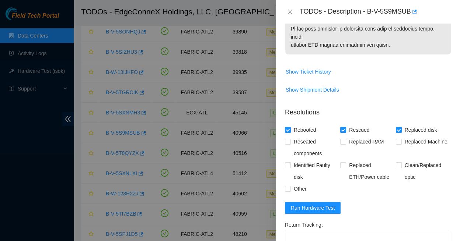
type textarea "Replaced faulty HDD S#S5CUNAUMC01551 with new HDD S#S61ENE0N804530 Rescued with…"
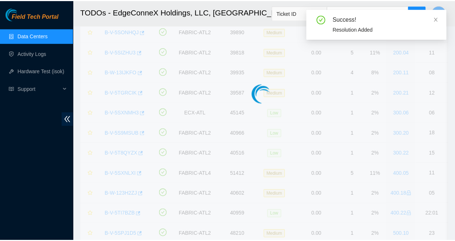
scroll to position [139, 0]
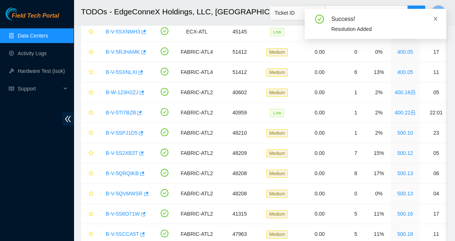
click at [438, 18] on icon "close" at bounding box center [435, 18] width 5 height 5
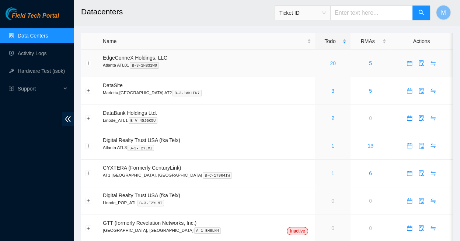
click at [330, 60] on link "20" at bounding box center [333, 63] width 6 height 6
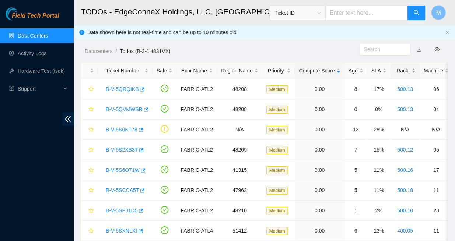
click at [395, 67] on div "Rack" at bounding box center [405, 71] width 21 height 8
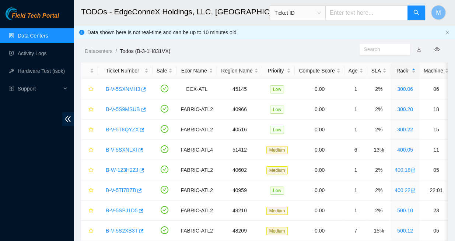
click at [36, 36] on link "Data Centers" at bounding box center [33, 36] width 30 height 6
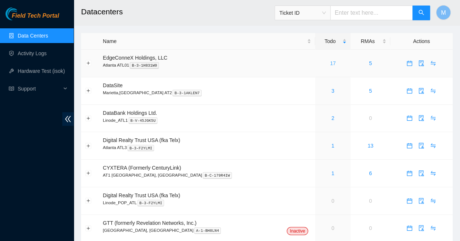
click at [330, 60] on link "17" at bounding box center [333, 63] width 6 height 6
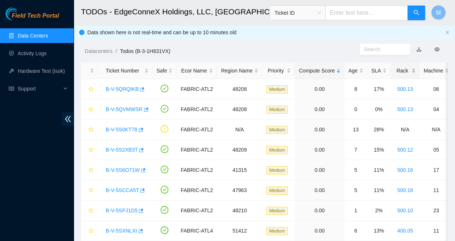
click at [395, 67] on div "Rack" at bounding box center [405, 71] width 21 height 8
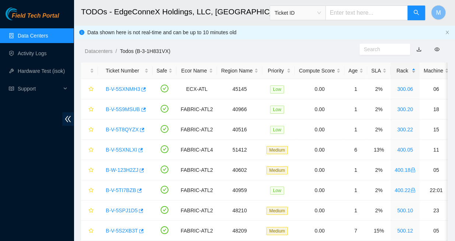
click at [395, 67] on div "Rack" at bounding box center [405, 71] width 21 height 8
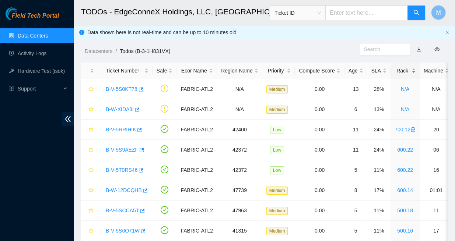
click at [395, 67] on div "Rack" at bounding box center [405, 71] width 21 height 8
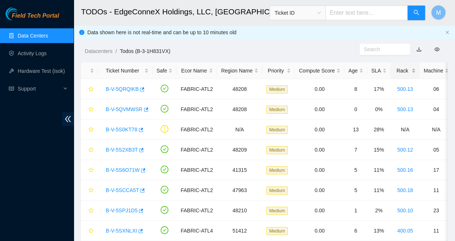
click at [395, 67] on div "Rack" at bounding box center [405, 71] width 21 height 8
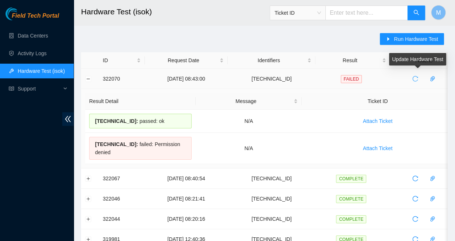
click at [415, 77] on icon "reload" at bounding box center [416, 79] width 6 height 6
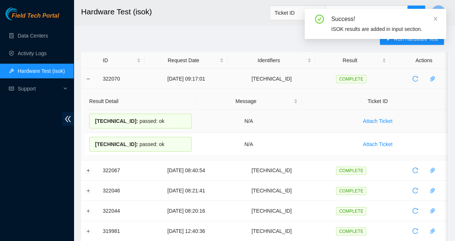
click at [213, 115] on td "N/A" at bounding box center [249, 121] width 106 height 23
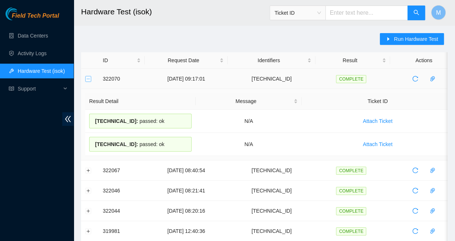
click at [90, 77] on button "Collapse row" at bounding box center [89, 79] width 6 height 6
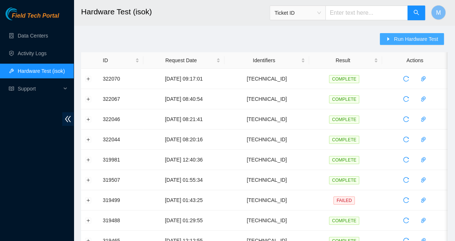
click at [413, 39] on span "Run Hardware Test" at bounding box center [416, 39] width 44 height 8
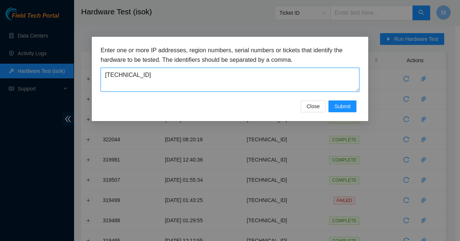
drag, startPoint x: 140, startPoint y: 70, endPoint x: 99, endPoint y: 68, distance: 41.0
click at [99, 68] on div "Enter one or more IP addresses, region numbers, serial numbers or tickets that …" at bounding box center [230, 79] width 276 height 84
paste textarea "[TECHNICAL_ID]"
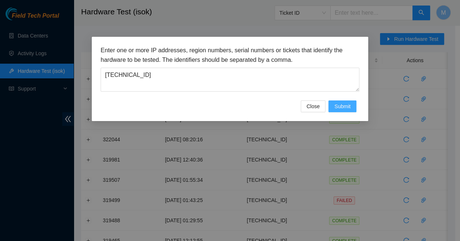
click at [341, 102] on span "Submit" at bounding box center [342, 106] width 16 height 8
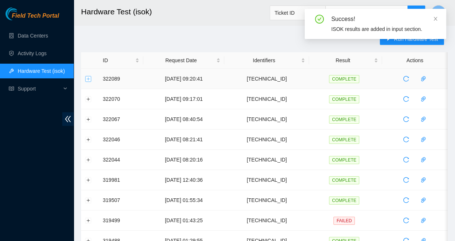
click at [89, 77] on button "Expand row" at bounding box center [89, 79] width 6 height 6
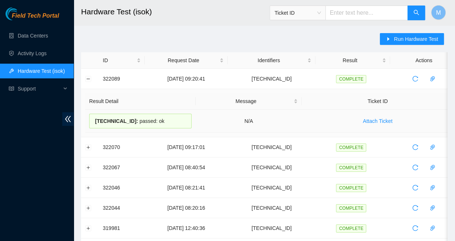
drag, startPoint x: 155, startPoint y: 119, endPoint x: 90, endPoint y: 116, distance: 64.9
click at [89, 116] on div "[TECHNICAL_ID] : passed: ok" at bounding box center [140, 121] width 102 height 15
copy div "[TECHNICAL_ID] : passed: ok"
click at [88, 78] on button "Collapse row" at bounding box center [89, 79] width 6 height 6
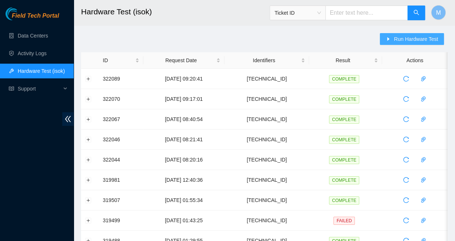
click at [410, 38] on span "Run Hardware Test" at bounding box center [416, 39] width 44 height 8
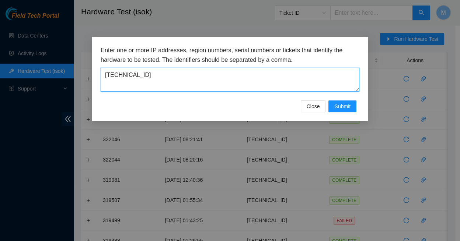
drag, startPoint x: 138, startPoint y: 68, endPoint x: 100, endPoint y: 68, distance: 37.6
click at [100, 68] on div "Enter one or more IP addresses, region numbers, serial numbers or tickets that …" at bounding box center [230, 79] width 276 height 84
paste textarea "181"
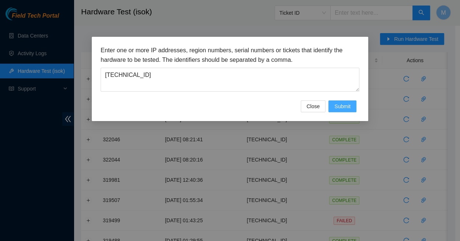
click at [346, 102] on span "Submit" at bounding box center [342, 106] width 16 height 8
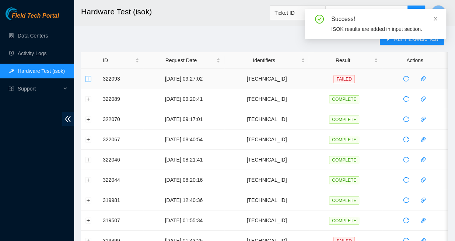
click at [89, 76] on button "Expand row" at bounding box center [89, 79] width 6 height 6
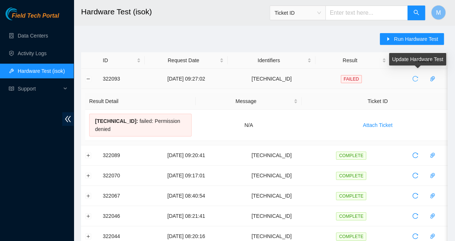
click at [415, 77] on icon "reload" at bounding box center [416, 79] width 6 height 6
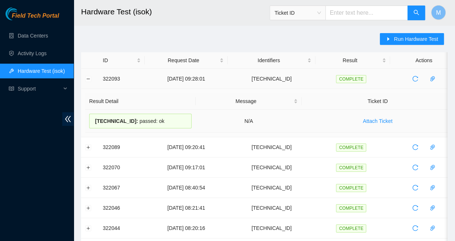
drag, startPoint x: 153, startPoint y: 119, endPoint x: 92, endPoint y: 115, distance: 60.5
click at [92, 115] on div "[TECHNICAL_ID] : passed: ok" at bounding box center [140, 121] width 102 height 15
copy div "[TECHNICAL_ID] : passed: ok"
click at [87, 76] on button "Collapse row" at bounding box center [89, 79] width 6 height 6
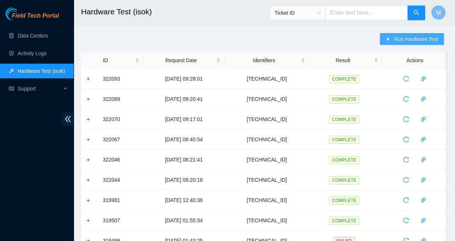
click at [414, 40] on span "Run Hardware Test" at bounding box center [416, 39] width 44 height 8
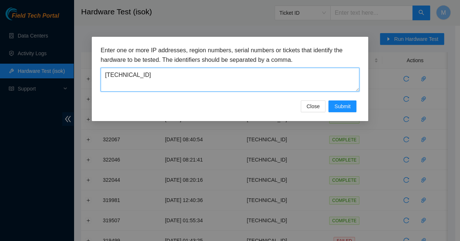
drag, startPoint x: 138, startPoint y: 70, endPoint x: 102, endPoint y: 69, distance: 35.1
click at [102, 69] on textarea "[TECHNICAL_ID]" at bounding box center [230, 80] width 259 height 24
paste textarea "[TECHNICAL_ID]"
type textarea "[TECHNICAL_ID]"
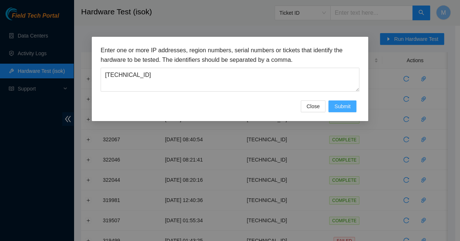
click at [339, 102] on span "Submit" at bounding box center [342, 106] width 16 height 8
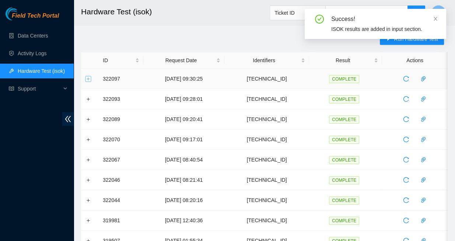
click at [88, 79] on button "Expand row" at bounding box center [89, 79] width 6 height 6
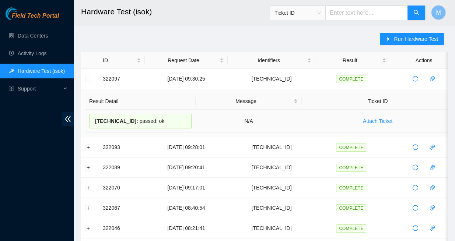
drag, startPoint x: 154, startPoint y: 118, endPoint x: 93, endPoint y: 115, distance: 60.9
click at [93, 115] on div "[TECHNICAL_ID] : passed: ok" at bounding box center [140, 121] width 102 height 15
copy div "[TECHNICAL_ID] : passed: ok"
click at [89, 79] on button "Collapse row" at bounding box center [89, 79] width 6 height 6
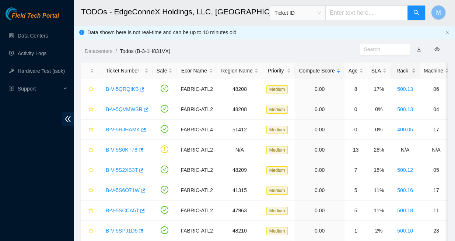
click at [395, 67] on div "Rack" at bounding box center [405, 71] width 21 height 8
click at [123, 107] on link "B-V-5SXNLXI" at bounding box center [121, 110] width 31 height 6
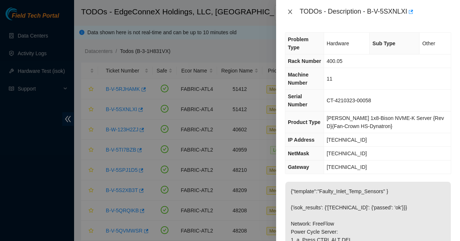
click at [290, 11] on icon "close" at bounding box center [290, 12] width 4 height 4
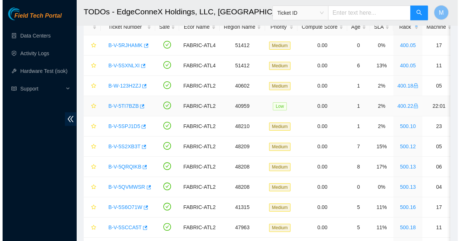
scroll to position [47, 0]
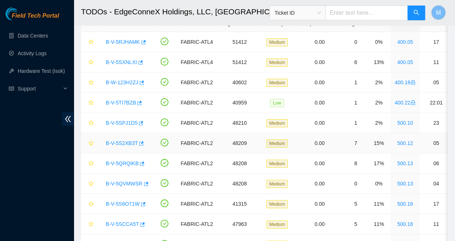
click at [120, 140] on link "B-V-5S2XB3T" at bounding box center [122, 143] width 32 height 6
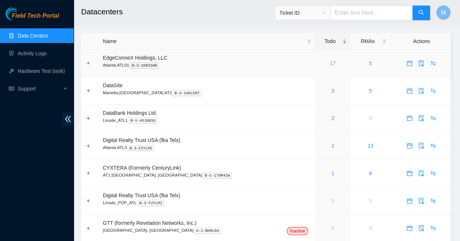
click at [330, 60] on link "17" at bounding box center [333, 63] width 6 height 6
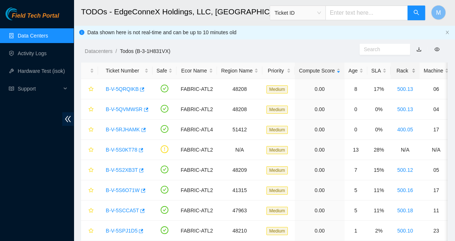
click at [395, 68] on div "Rack" at bounding box center [405, 71] width 21 height 8
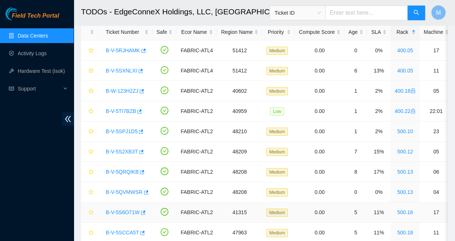
scroll to position [39, 0]
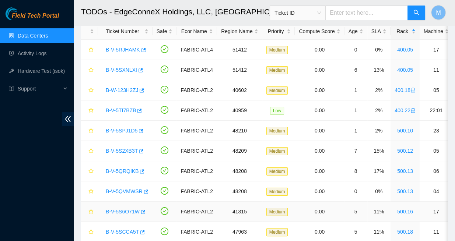
click at [391, 216] on td "500.16" at bounding box center [405, 212] width 29 height 20
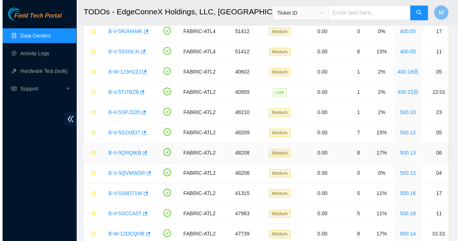
scroll to position [60, 0]
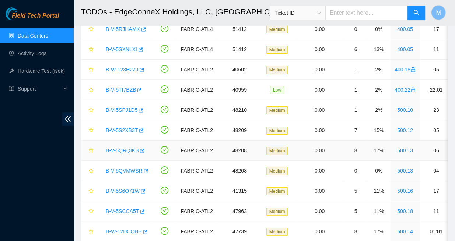
click at [124, 148] on link "B-V-5QRQIKB" at bounding box center [122, 151] width 33 height 6
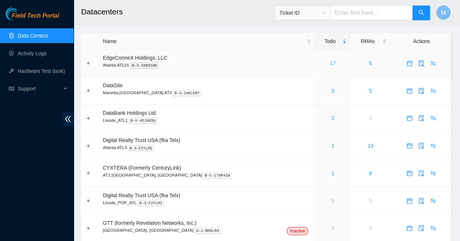
click at [330, 60] on link "17" at bounding box center [333, 63] width 6 height 6
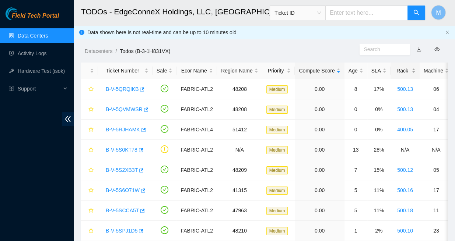
click at [395, 67] on div "Rack" at bounding box center [405, 71] width 21 height 8
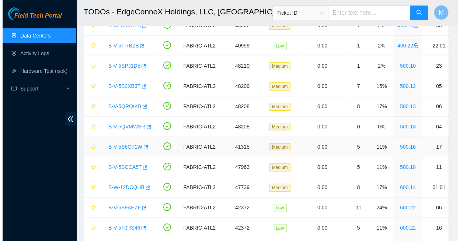
scroll to position [106, 0]
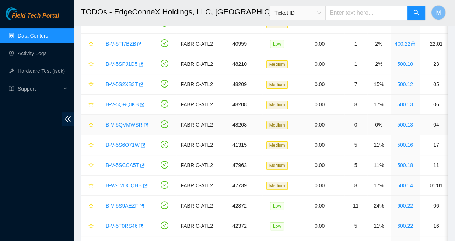
click at [122, 122] on link "B-V-5QVMWSR" at bounding box center [124, 125] width 37 height 6
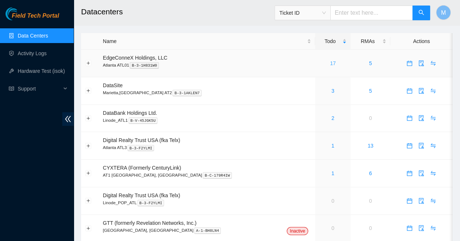
click at [330, 60] on link "17" at bounding box center [333, 63] width 6 height 6
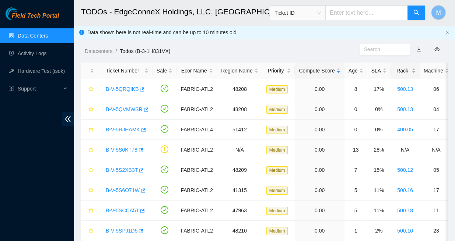
click at [395, 67] on div "Rack" at bounding box center [405, 71] width 21 height 8
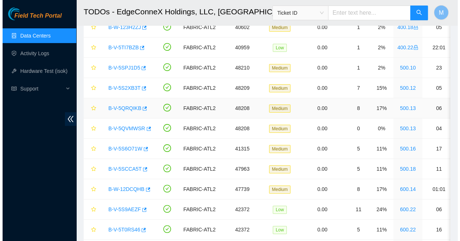
scroll to position [104, 0]
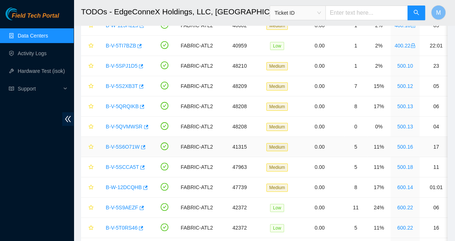
click at [125, 144] on link "B-V-5S6O71W" at bounding box center [123, 147] width 34 height 6
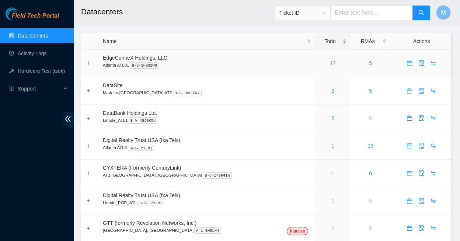
click at [330, 60] on link "17" at bounding box center [333, 63] width 6 height 6
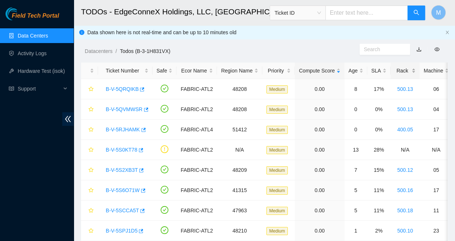
click at [395, 67] on div "Rack" at bounding box center [405, 71] width 21 height 8
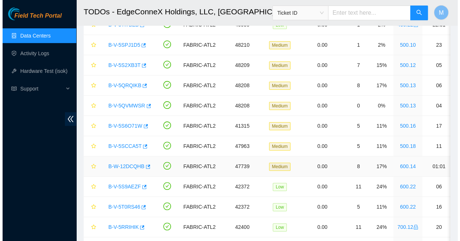
scroll to position [127, 0]
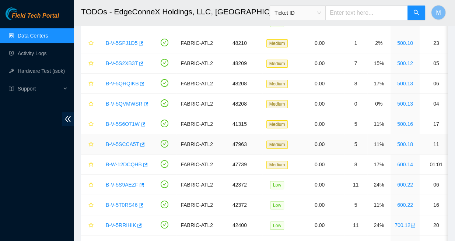
click at [125, 142] on link "B-V-5SCCA5T" at bounding box center [122, 145] width 33 height 6
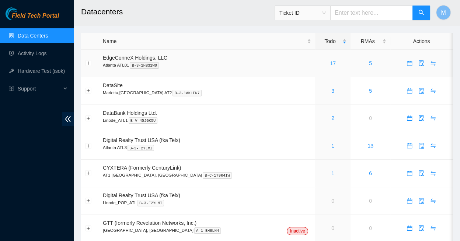
click at [330, 60] on link "17" at bounding box center [333, 63] width 6 height 6
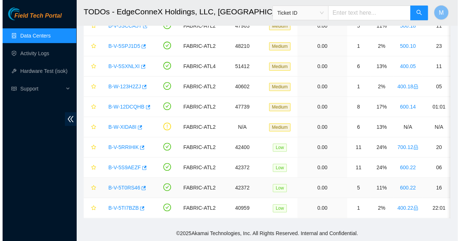
scroll to position [185, 0]
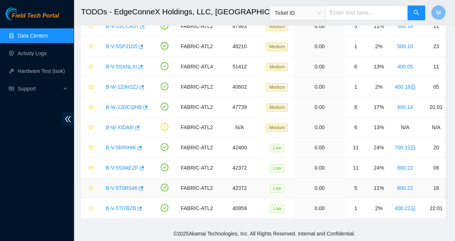
click at [128, 185] on link "B-V-5T0RS46" at bounding box center [122, 188] width 32 height 6
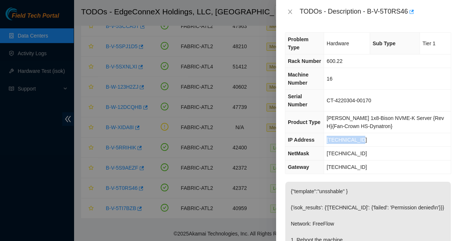
drag, startPoint x: 358, startPoint y: 113, endPoint x: 322, endPoint y: 110, distance: 35.5
click at [324, 133] on td "23.43.122.147" at bounding box center [387, 140] width 127 height 14
copy span "23.43.122.147"
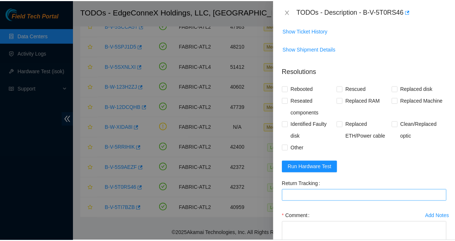
scroll to position [268, 0]
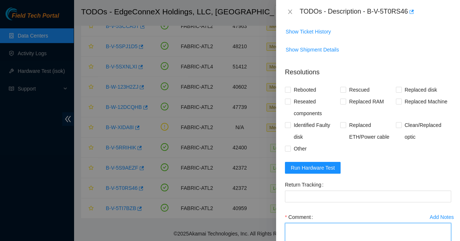
click at [289, 223] on textarea "Comment" at bounding box center [368, 237] width 166 height 28
paste textarea "23.43.122.147 : passed: ok"
click at [287, 223] on textarea "23.43.122.147 : passed: ok" at bounding box center [368, 237] width 166 height 28
paste textarea "Rescued with latest version - IPed the server - Ran isok -"
type textarea "Rescued with latest version - IPed the server - Ran isok - 23.43.122.147 : pass…"
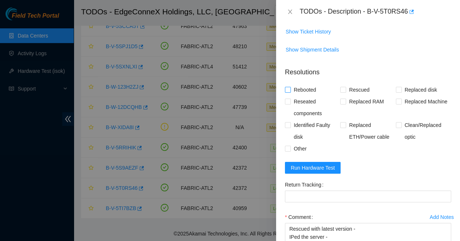
click at [289, 87] on input "Rebooted" at bounding box center [287, 89] width 5 height 5
checkbox input "true"
click at [288, 99] on input "Reseated components" at bounding box center [287, 101] width 5 height 5
checkbox input "true"
click at [343, 87] on input "Rescued" at bounding box center [342, 89] width 5 height 5
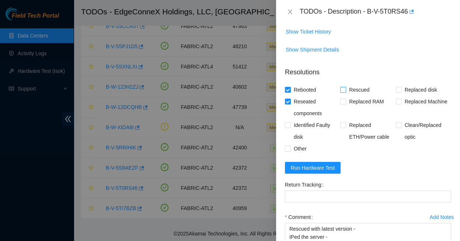
checkbox input "true"
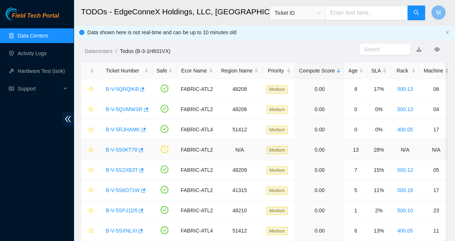
scroll to position [0, 0]
click at [395, 67] on div "Rack" at bounding box center [405, 71] width 21 height 8
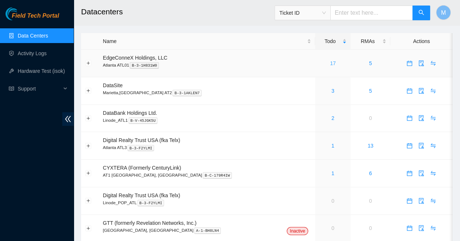
click at [330, 60] on link "17" at bounding box center [333, 63] width 6 height 6
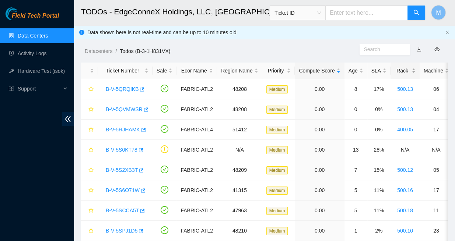
click at [395, 68] on div "Rack" at bounding box center [405, 71] width 21 height 8
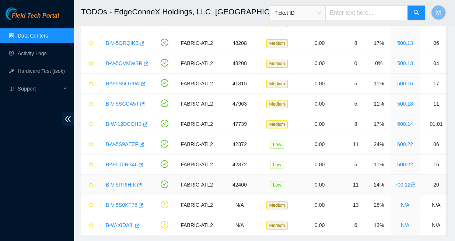
scroll to position [169, 0]
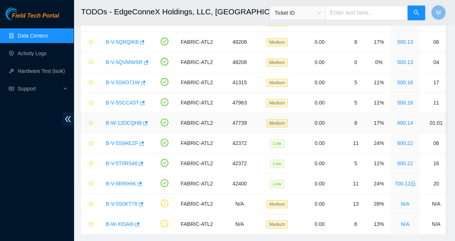
click at [122, 120] on link "B-W-12DCQHB" at bounding box center [124, 123] width 36 height 6
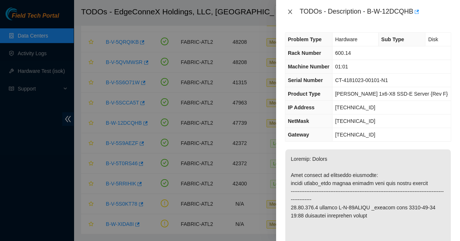
click at [291, 11] on icon "close" at bounding box center [290, 12] width 6 height 6
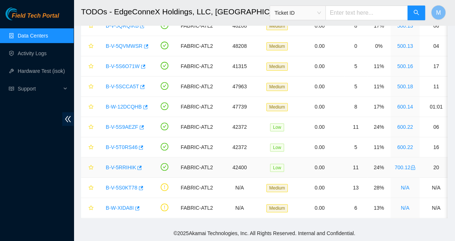
scroll to position [185, 0]
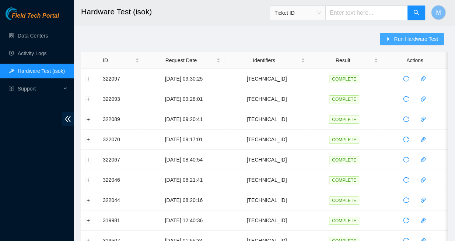
click at [412, 39] on span "Run Hardware Test" at bounding box center [416, 39] width 44 height 8
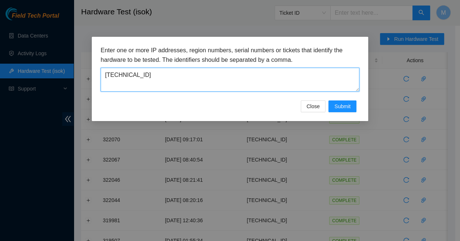
drag, startPoint x: 137, startPoint y: 70, endPoint x: 96, endPoint y: 70, distance: 40.9
click at [96, 70] on div "Enter one or more IP addresses, region numbers, serial numbers or tickets that …" at bounding box center [230, 79] width 276 height 84
paste textarea "[TECHNICAL_ID]"
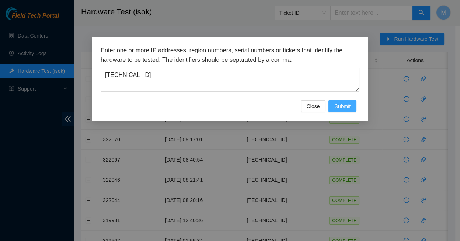
click at [339, 102] on span "Submit" at bounding box center [342, 106] width 16 height 8
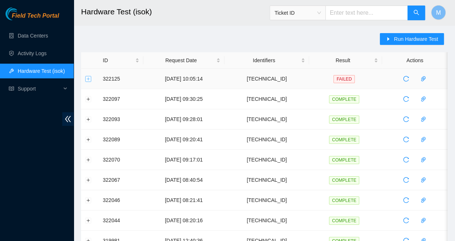
click at [90, 76] on button "Expand row" at bounding box center [89, 79] width 6 height 6
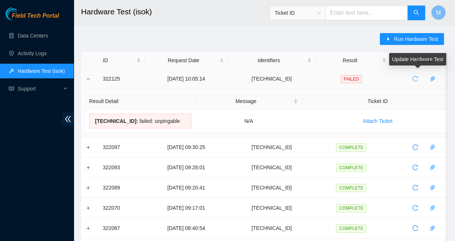
click at [416, 76] on icon "reload" at bounding box center [416, 79] width 6 height 6
click at [414, 77] on icon "reload" at bounding box center [416, 79] width 6 height 6
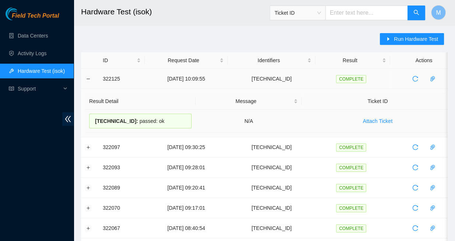
drag, startPoint x: 159, startPoint y: 118, endPoint x: 90, endPoint y: 116, distance: 69.0
click at [90, 116] on div "23.43.122.137 : passed: ok" at bounding box center [140, 121] width 102 height 15
copy div "23.43.122.137 : passed: ok"
click at [87, 78] on button "Collapse row" at bounding box center [89, 79] width 6 height 6
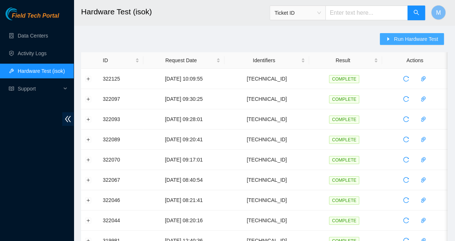
click at [414, 39] on span "Run Hardware Test" at bounding box center [416, 39] width 44 height 8
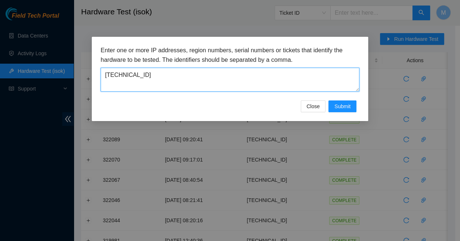
drag, startPoint x: 141, startPoint y: 71, endPoint x: 102, endPoint y: 69, distance: 38.8
click at [102, 69] on textarea "23.43.122.137" at bounding box center [230, 80] width 259 height 24
paste textarea "4"
type textarea "23.43.122.147"
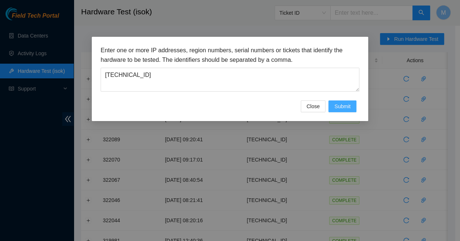
click at [340, 102] on span "Submit" at bounding box center [342, 106] width 16 height 8
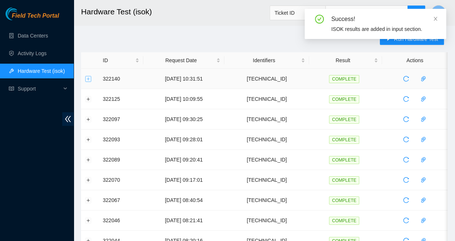
click at [88, 76] on button "Expand row" at bounding box center [89, 79] width 6 height 6
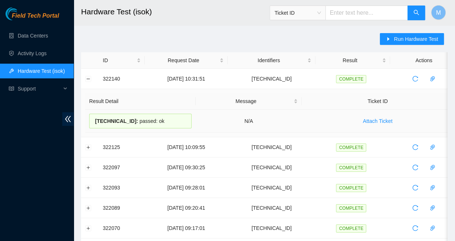
drag, startPoint x: 156, startPoint y: 118, endPoint x: 91, endPoint y: 116, distance: 65.3
click at [91, 116] on div "23.43.122.147 : passed: ok" at bounding box center [140, 121] width 102 height 15
copy div "23.43.122.147 : passed: ok"
click at [88, 78] on button "Collapse row" at bounding box center [89, 79] width 6 height 6
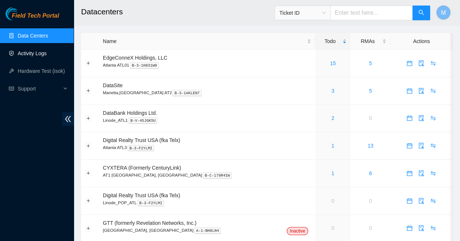
click at [35, 52] on link "Activity Logs" at bounding box center [32, 54] width 29 height 6
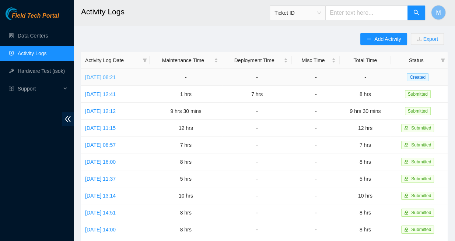
click at [115, 74] on link "[DATE] 08:21" at bounding box center [100, 77] width 31 height 6
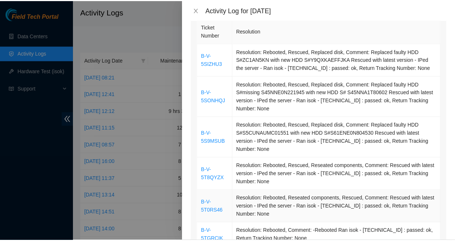
scroll to position [77, 0]
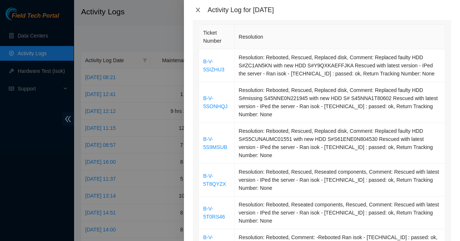
click at [198, 8] on icon "close" at bounding box center [198, 10] width 6 height 6
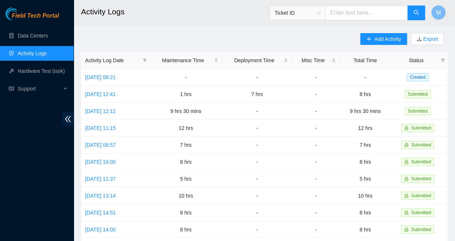
click at [35, 17] on span "Field Tech Portal" at bounding box center [35, 16] width 47 height 7
